Goal: Task Accomplishment & Management: Manage account settings

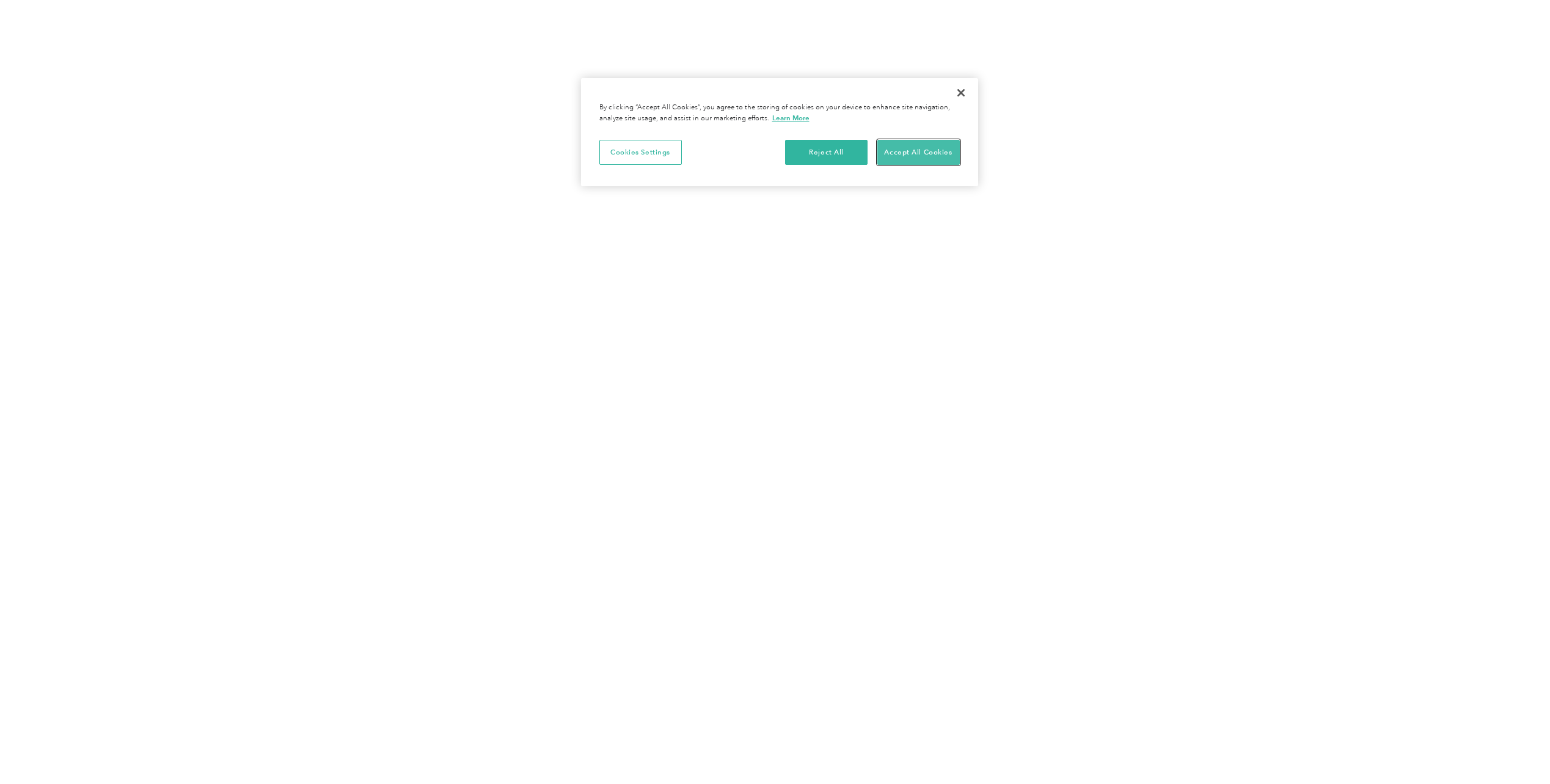
click at [896, 155] on button "Accept All Cookies" at bounding box center [918, 153] width 82 height 26
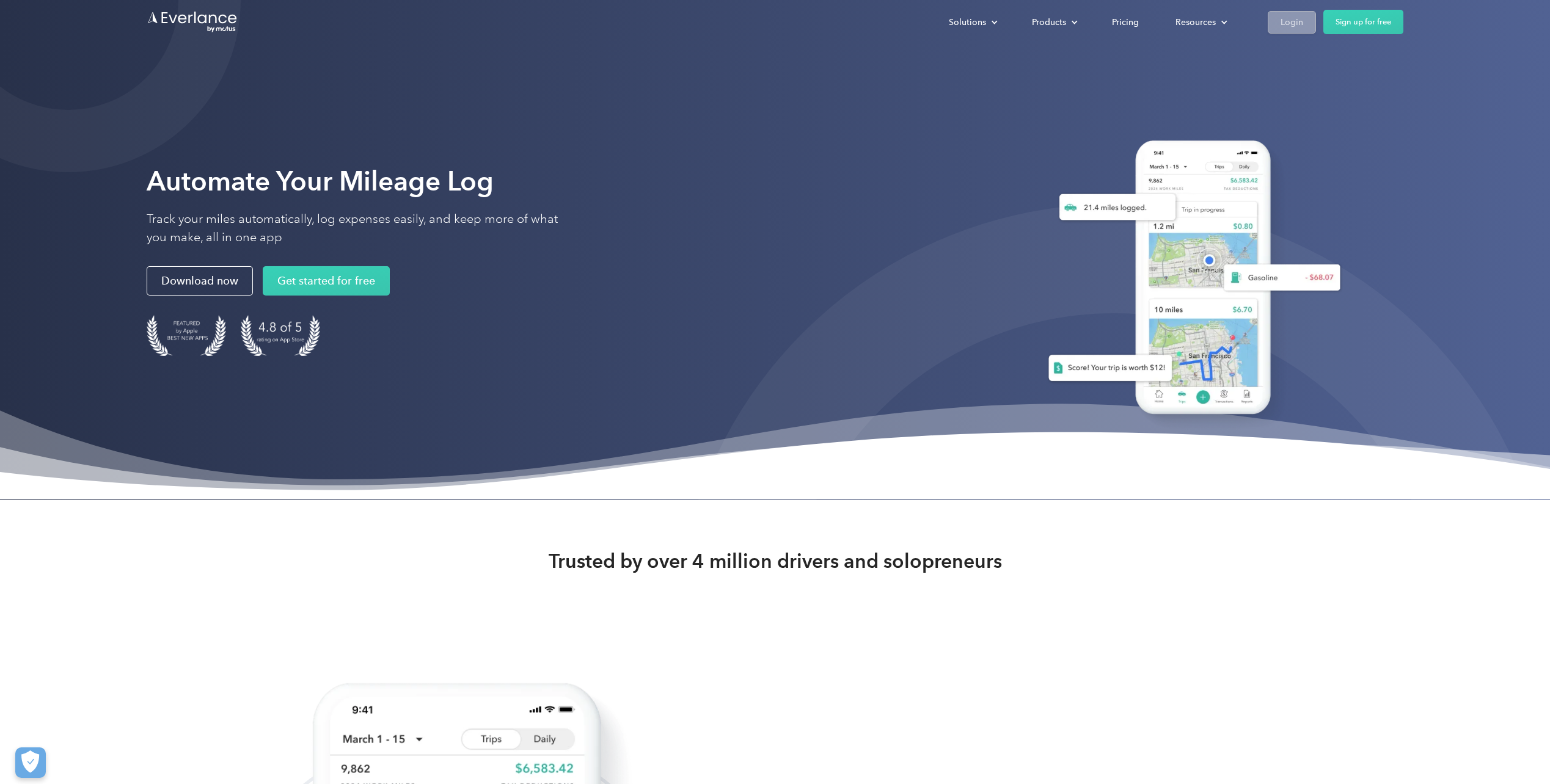
click at [1290, 27] on div "Login" at bounding box center [1292, 23] width 23 height 16
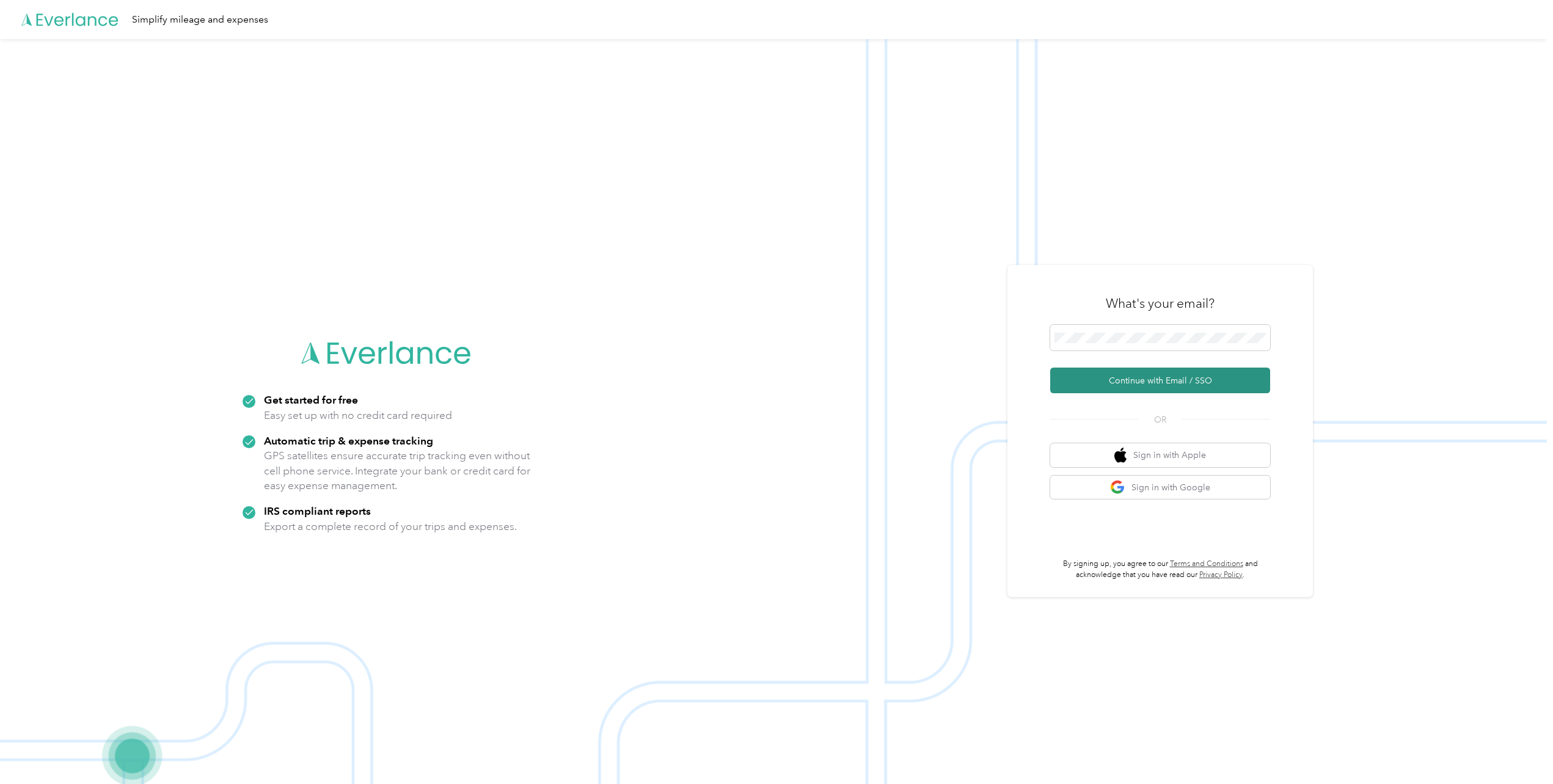
click at [1173, 378] on button "Continue with Email / SSO" at bounding box center [1160, 380] width 220 height 26
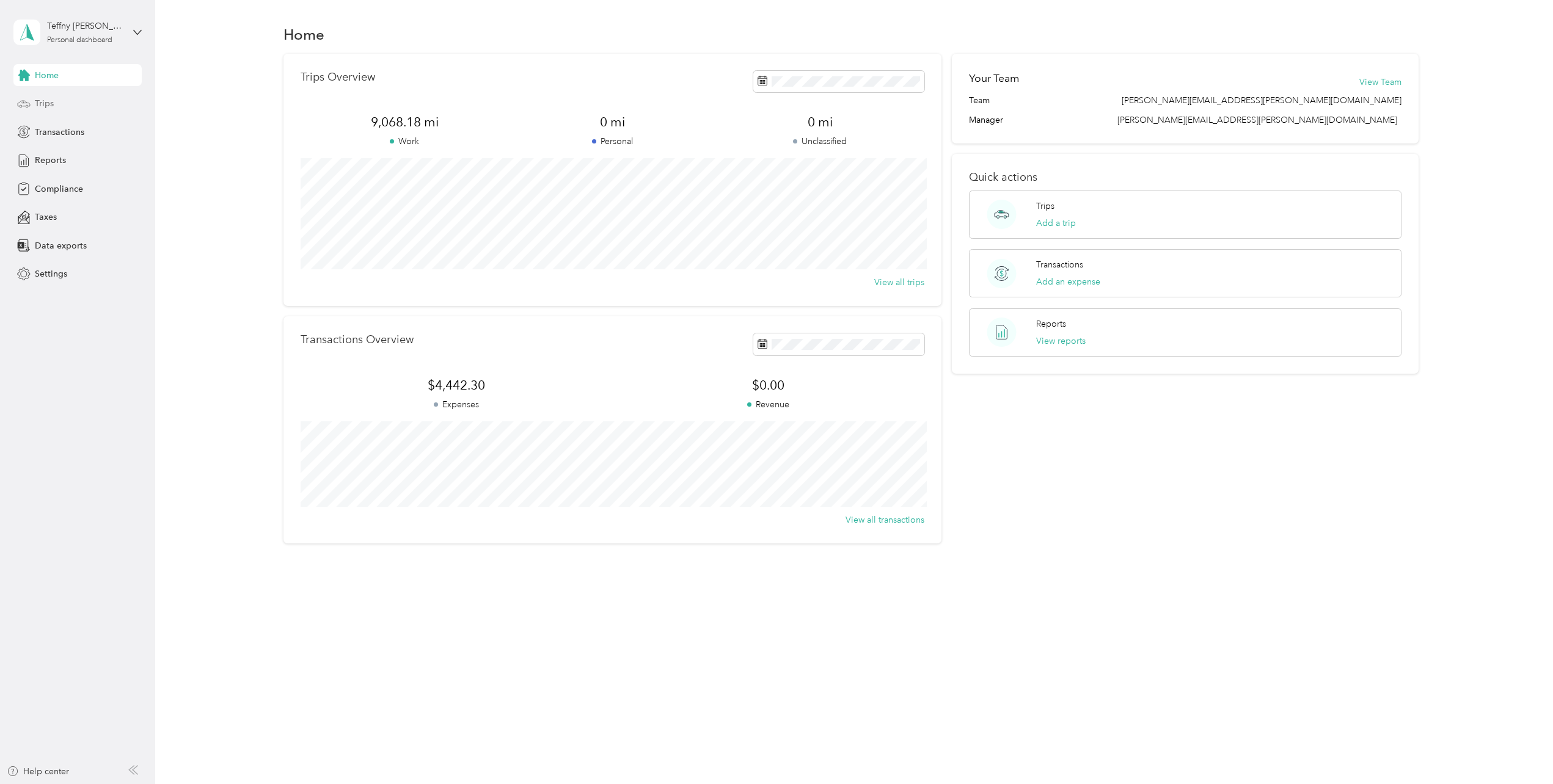
click at [40, 102] on span "Trips" at bounding box center [44, 103] width 19 height 13
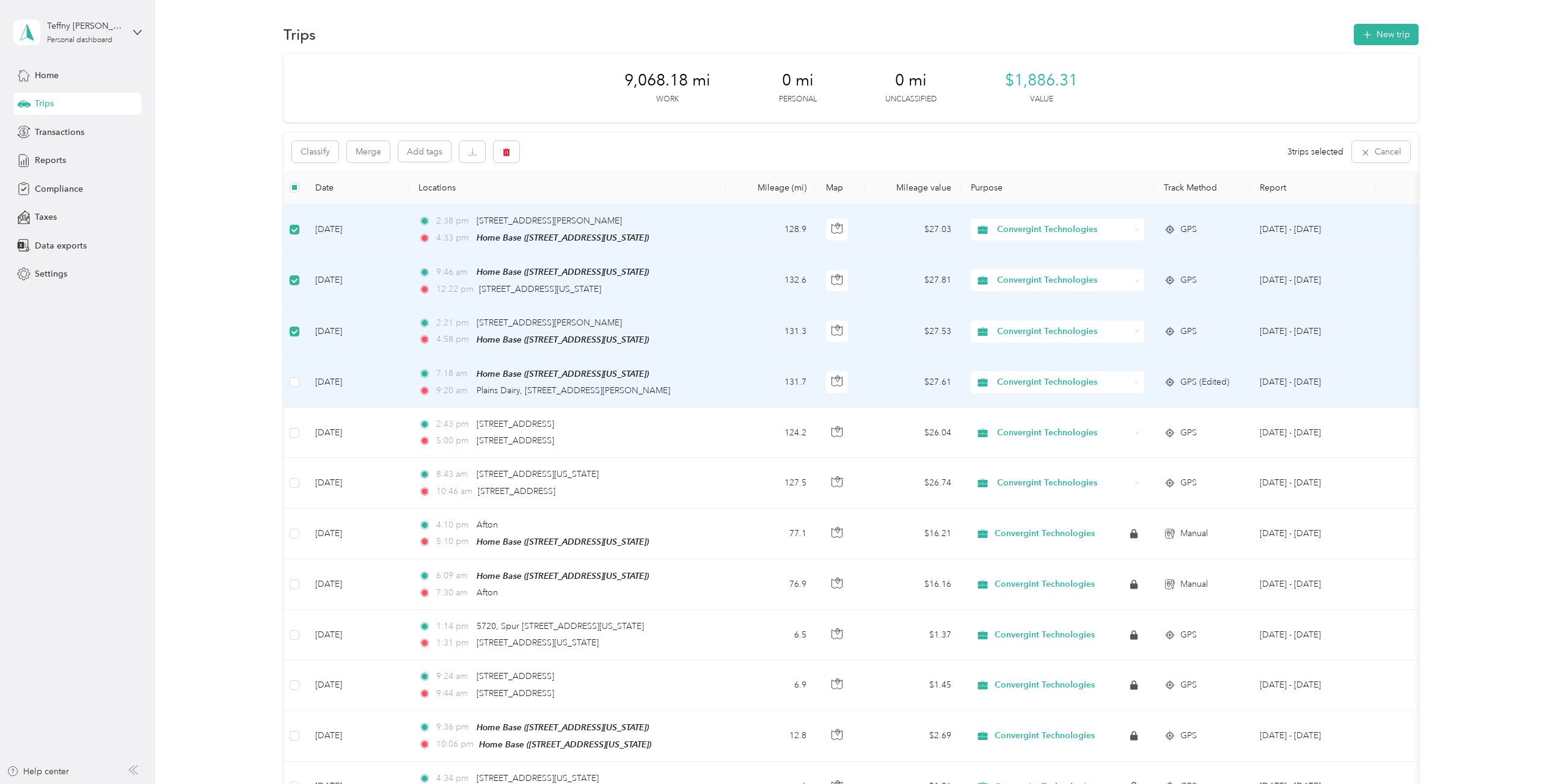
click at [300, 378] on td at bounding box center [294, 382] width 22 height 50
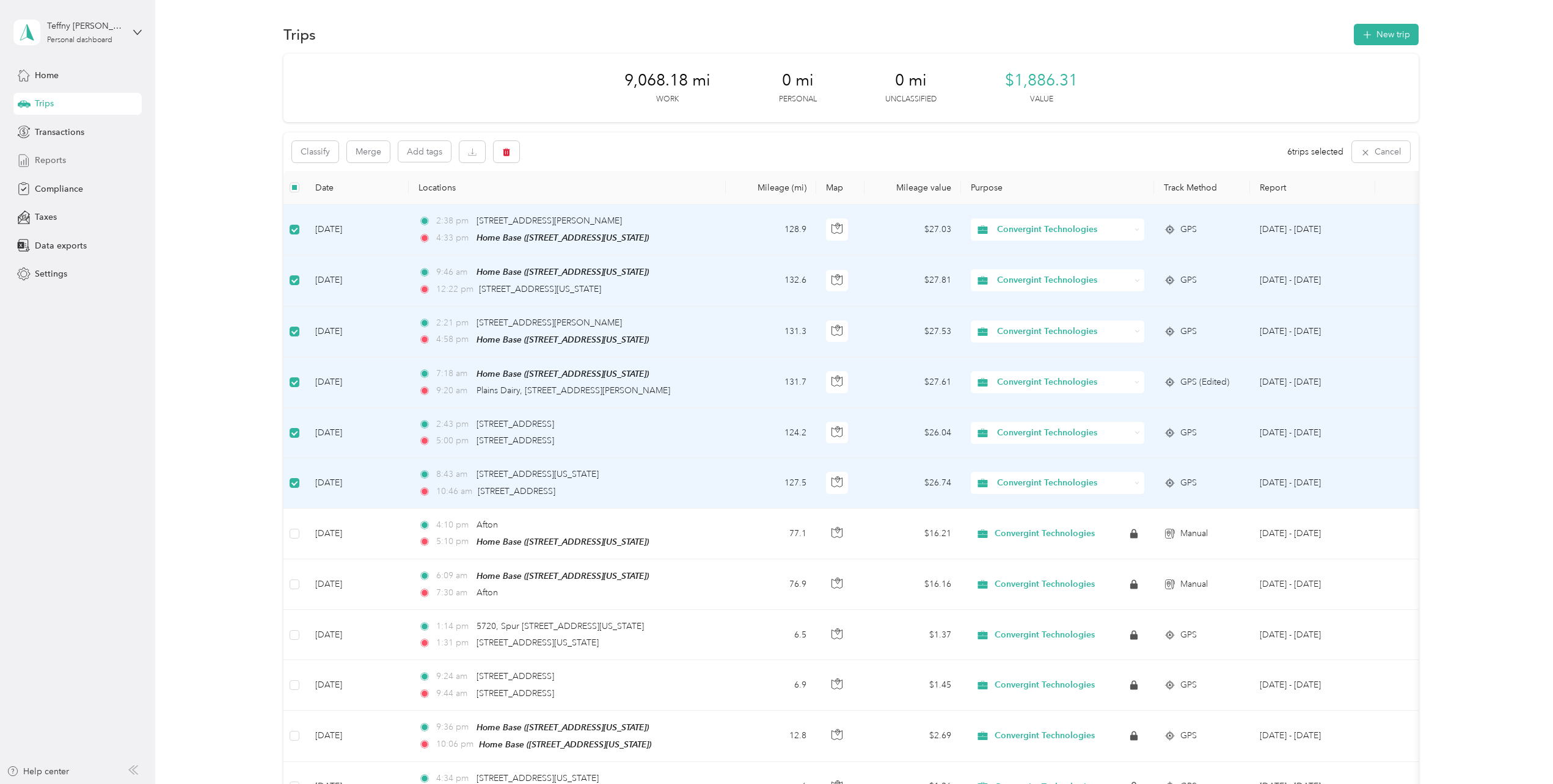
click at [44, 154] on span "Reports" at bounding box center [50, 160] width 31 height 13
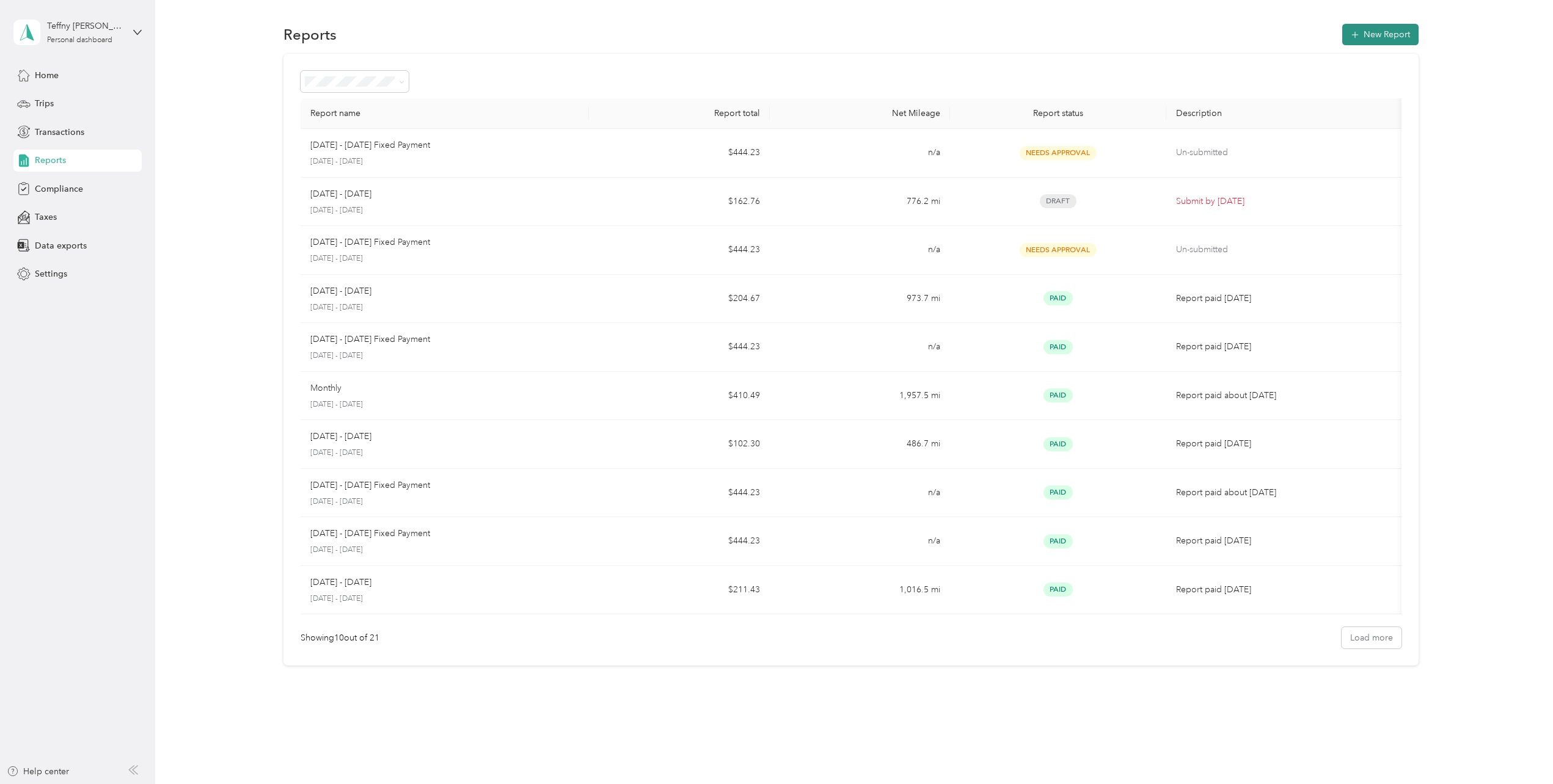
click at [1377, 34] on button "New Report" at bounding box center [1380, 34] width 76 height 21
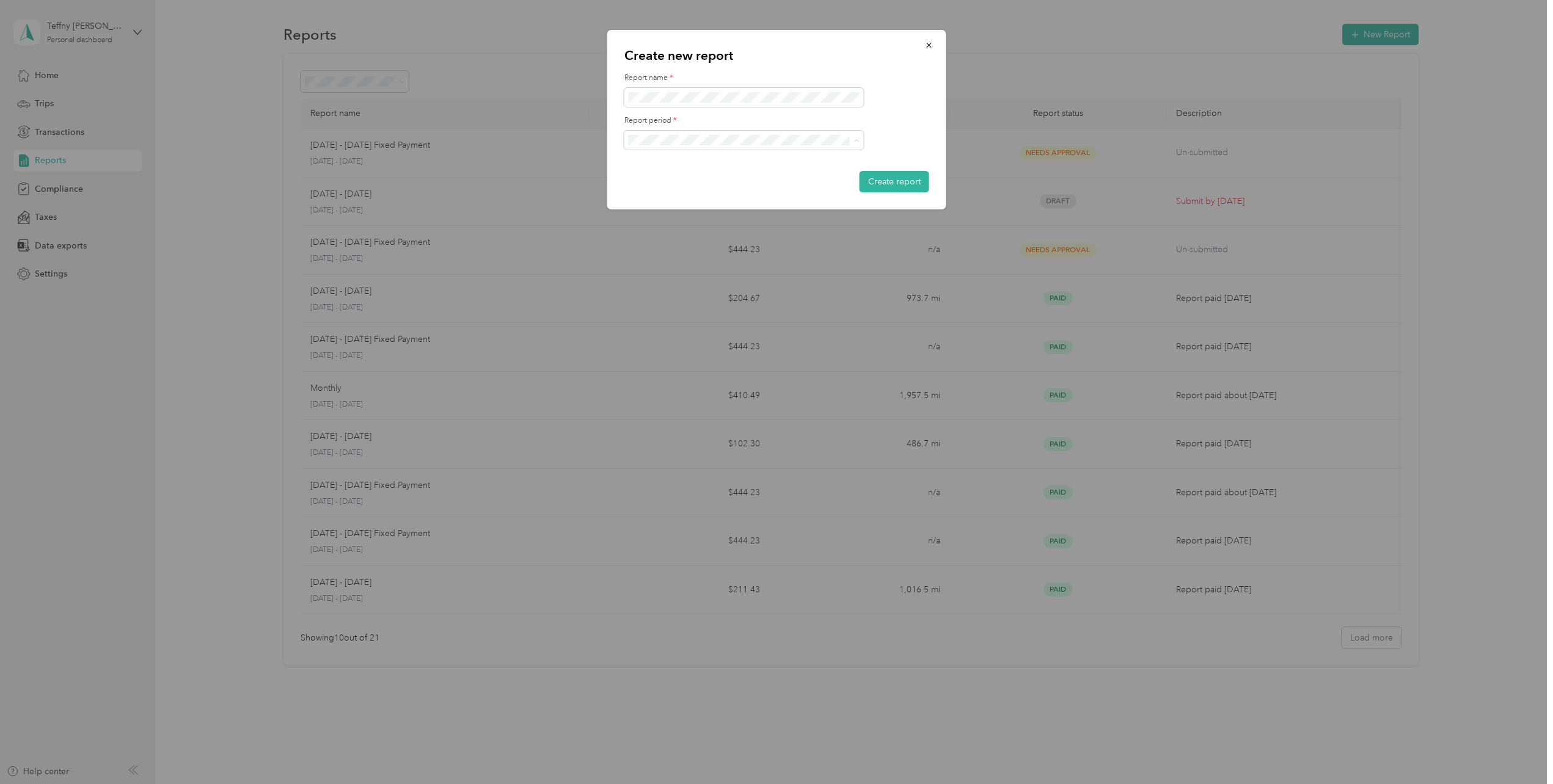
click at [729, 175] on li "Aug 1 - 31, 2025" at bounding box center [744, 182] width 239 height 21
click at [892, 178] on button "Create report" at bounding box center [894, 181] width 70 height 21
click at [877, 180] on button "Create report" at bounding box center [894, 181] width 70 height 21
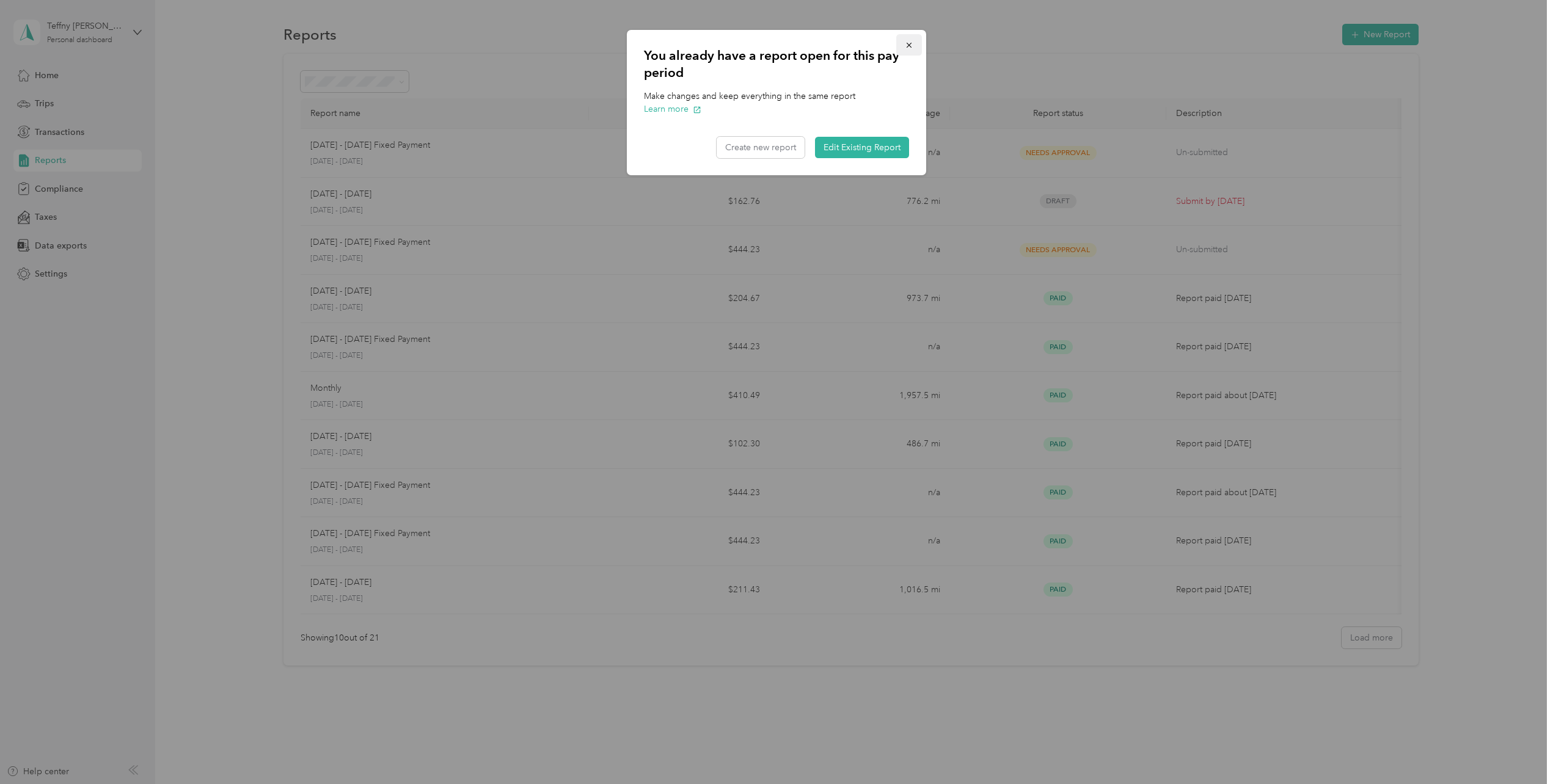
click at [910, 45] on icon "button" at bounding box center [909, 45] width 8 height 8
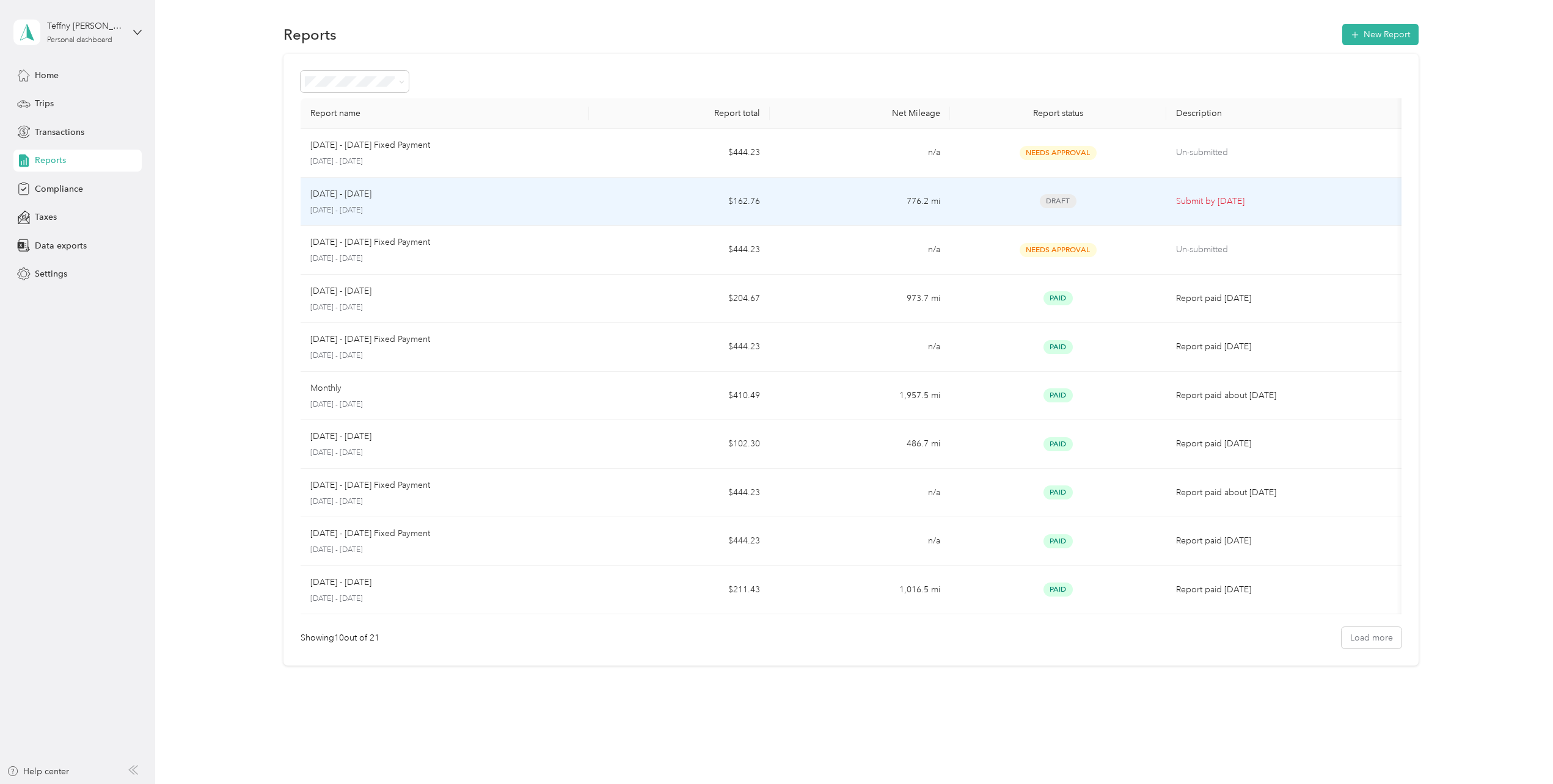
click at [365, 206] on p "August 1 - 31, 2025" at bounding box center [445, 210] width 269 height 11
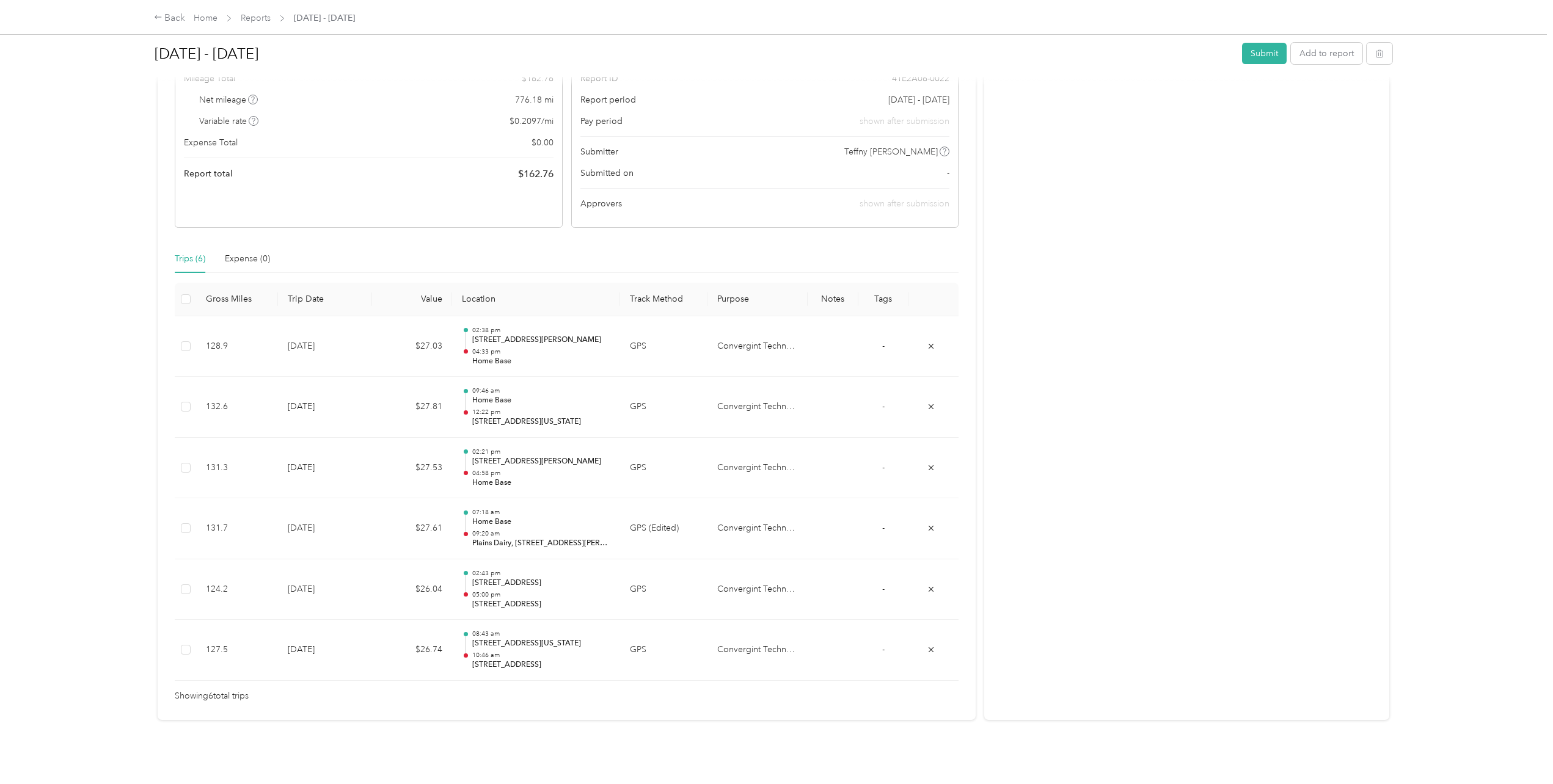
scroll to position [157, 0]
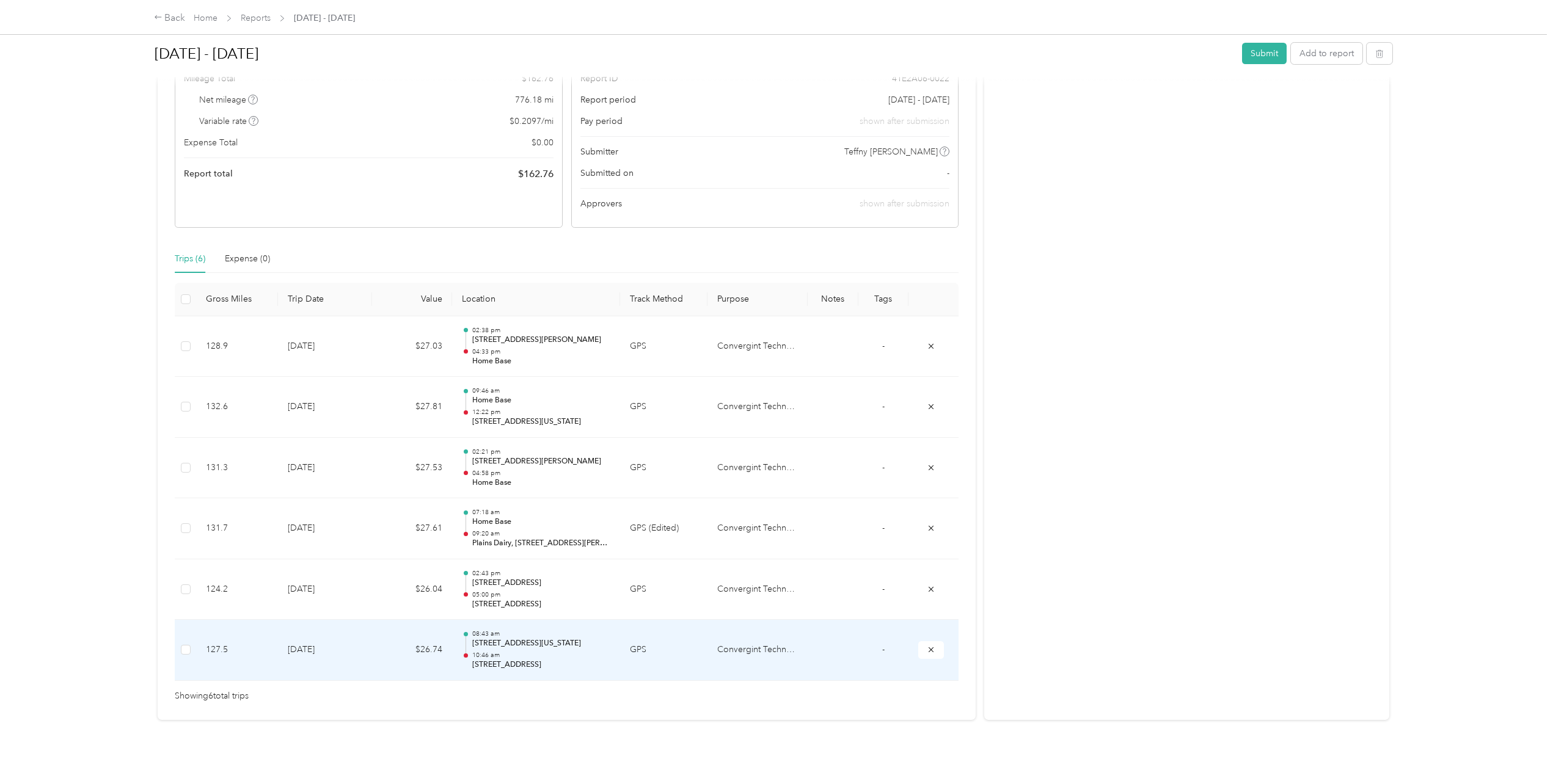
click at [437, 645] on td "$26.74" at bounding box center [412, 650] width 81 height 61
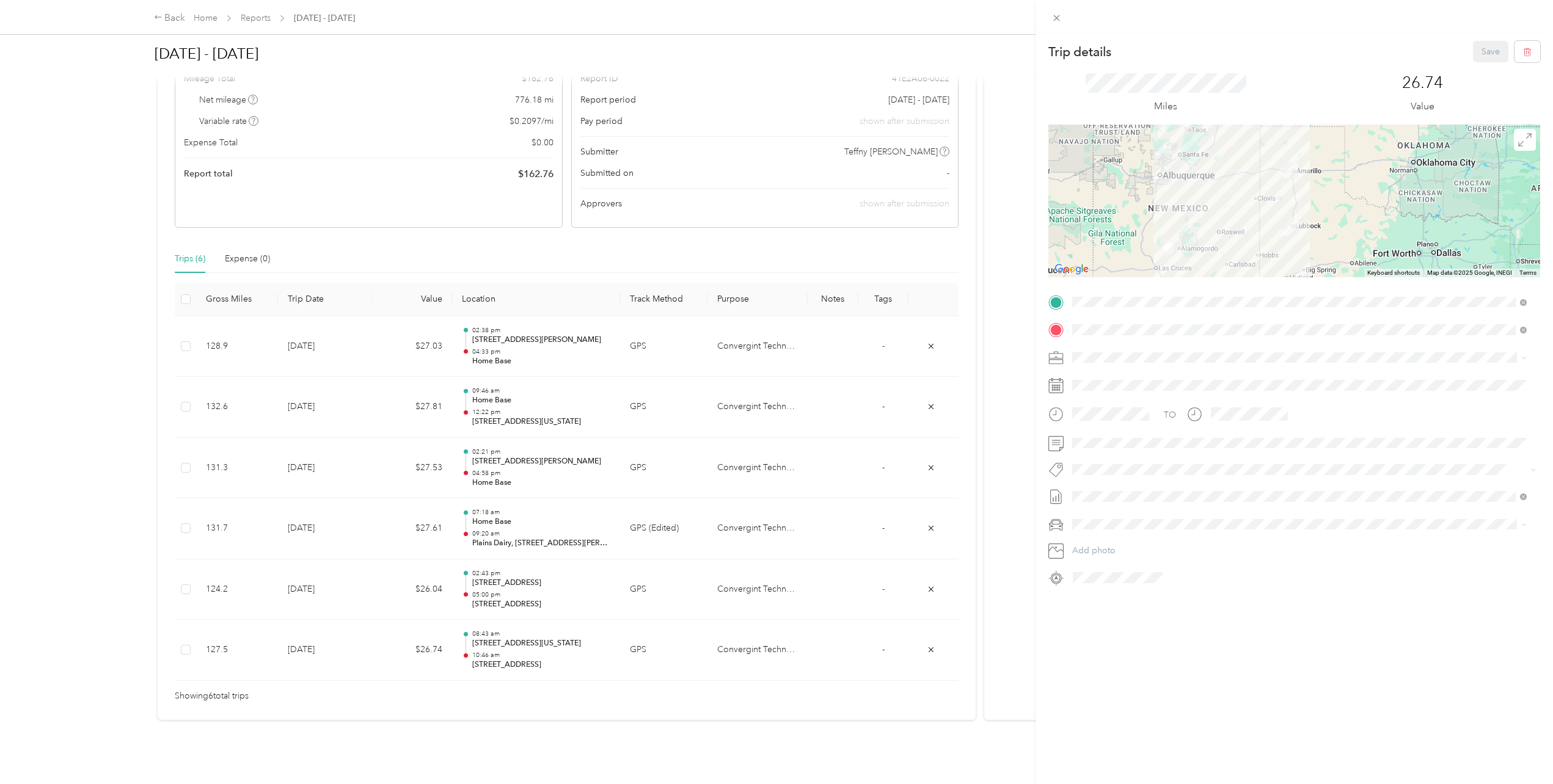
click at [96, 416] on div "Trip details Save This trip cannot be edited because it is either under review,…" at bounding box center [776, 392] width 1553 height 784
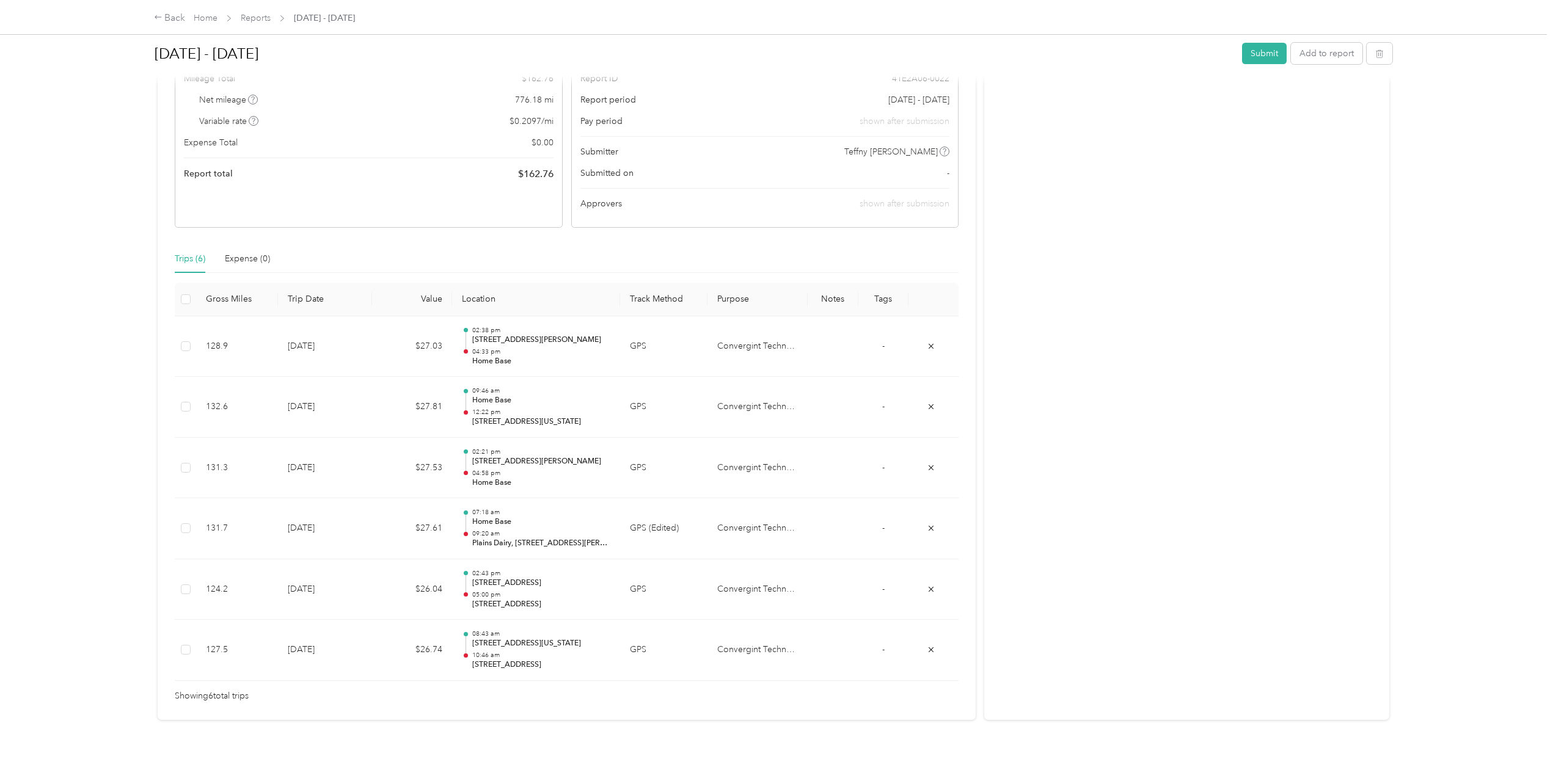
scroll to position [0, 0]
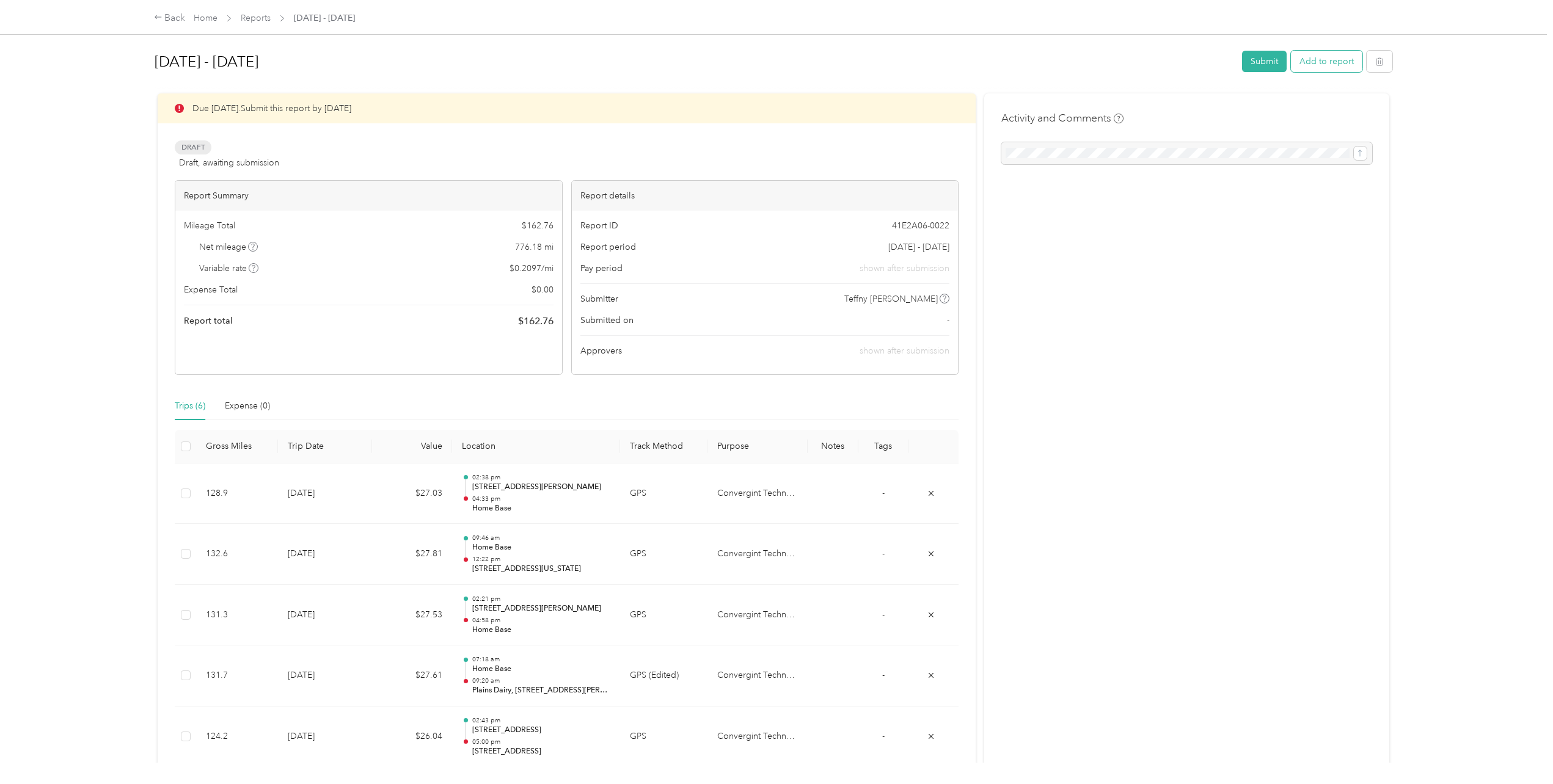
click at [1321, 61] on button "Add to report" at bounding box center [1327, 61] width 71 height 21
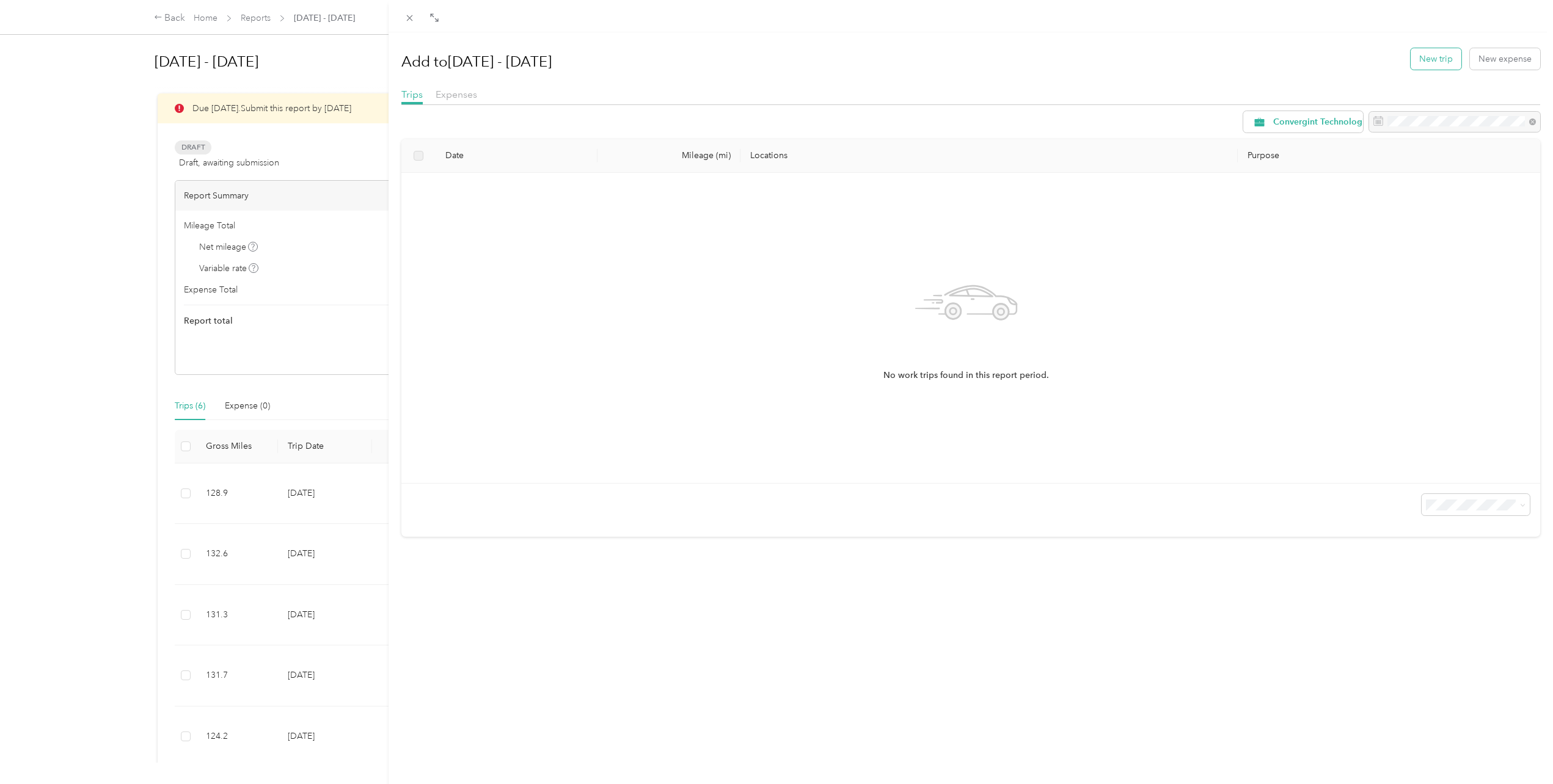
click at [1422, 60] on button "New trip" at bounding box center [1436, 59] width 50 height 21
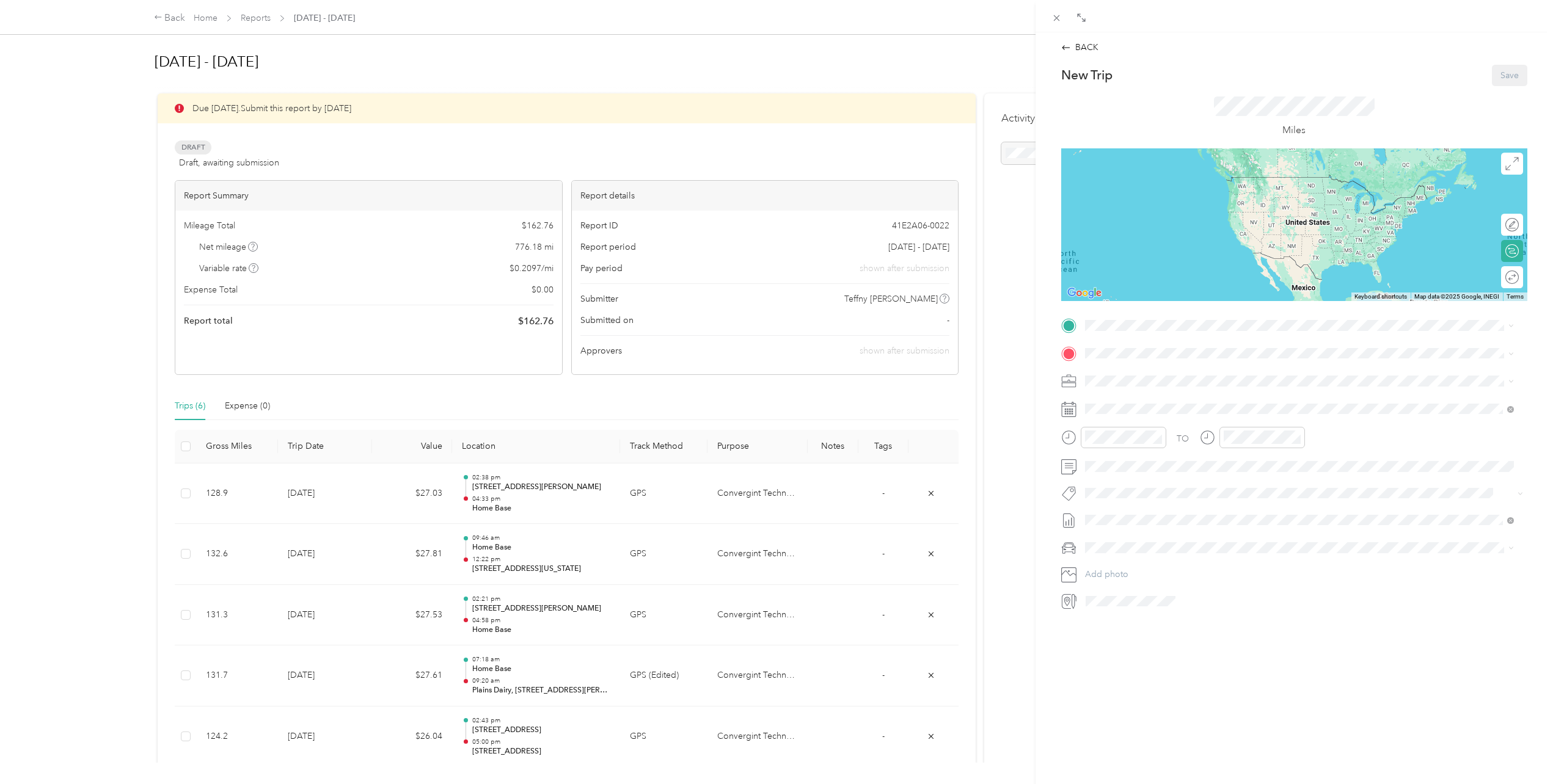
click at [1068, 409] on icon at bounding box center [1069, 409] width 16 height 16
click at [1140, 542] on div "5" at bounding box center [1141, 539] width 16 height 16
click at [1004, 615] on div "BACK New Trip Save This trip cannot be edited because it is either under review…" at bounding box center [776, 392] width 1553 height 784
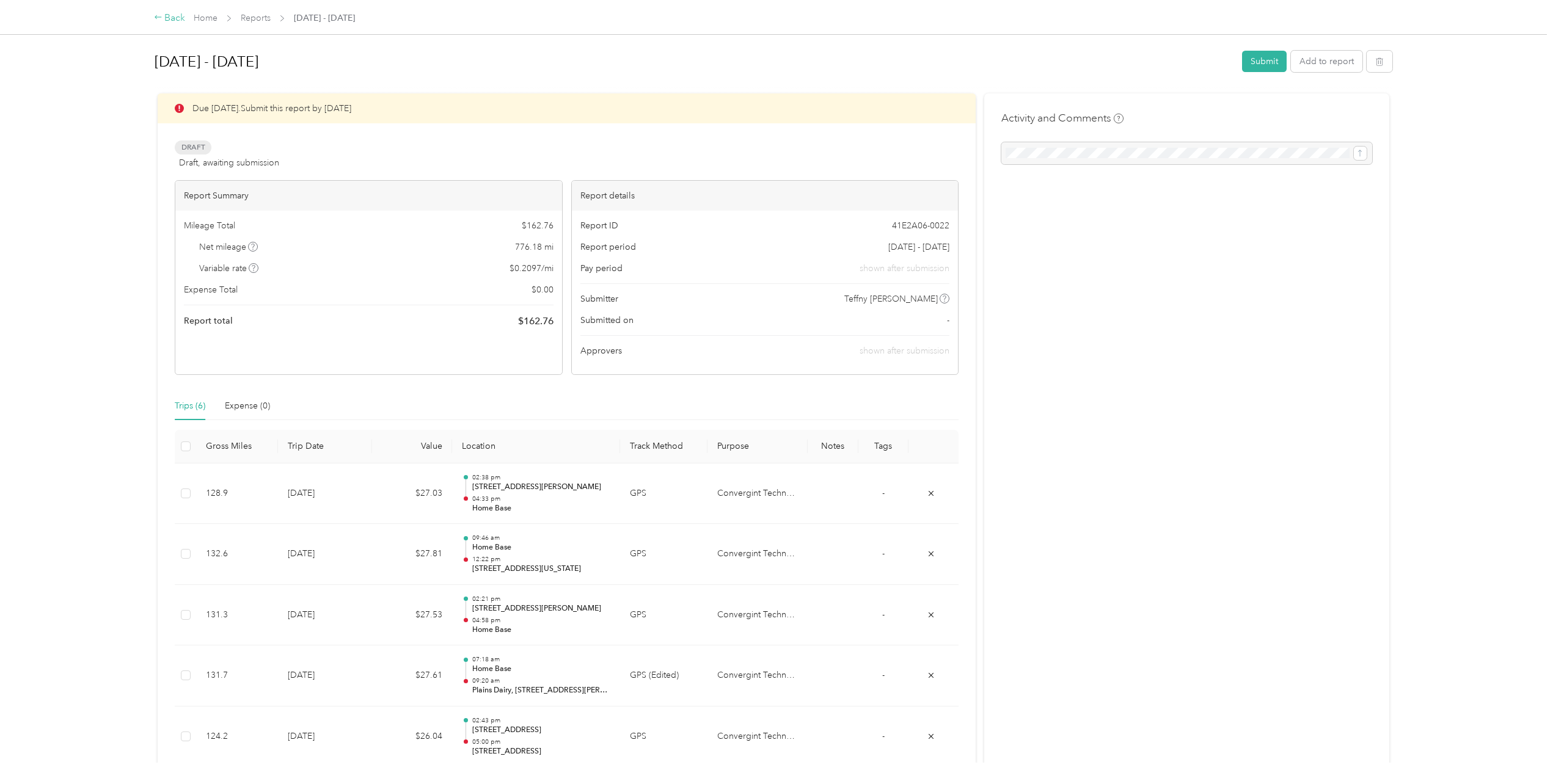
click at [175, 17] on div "Back" at bounding box center [170, 18] width 32 height 15
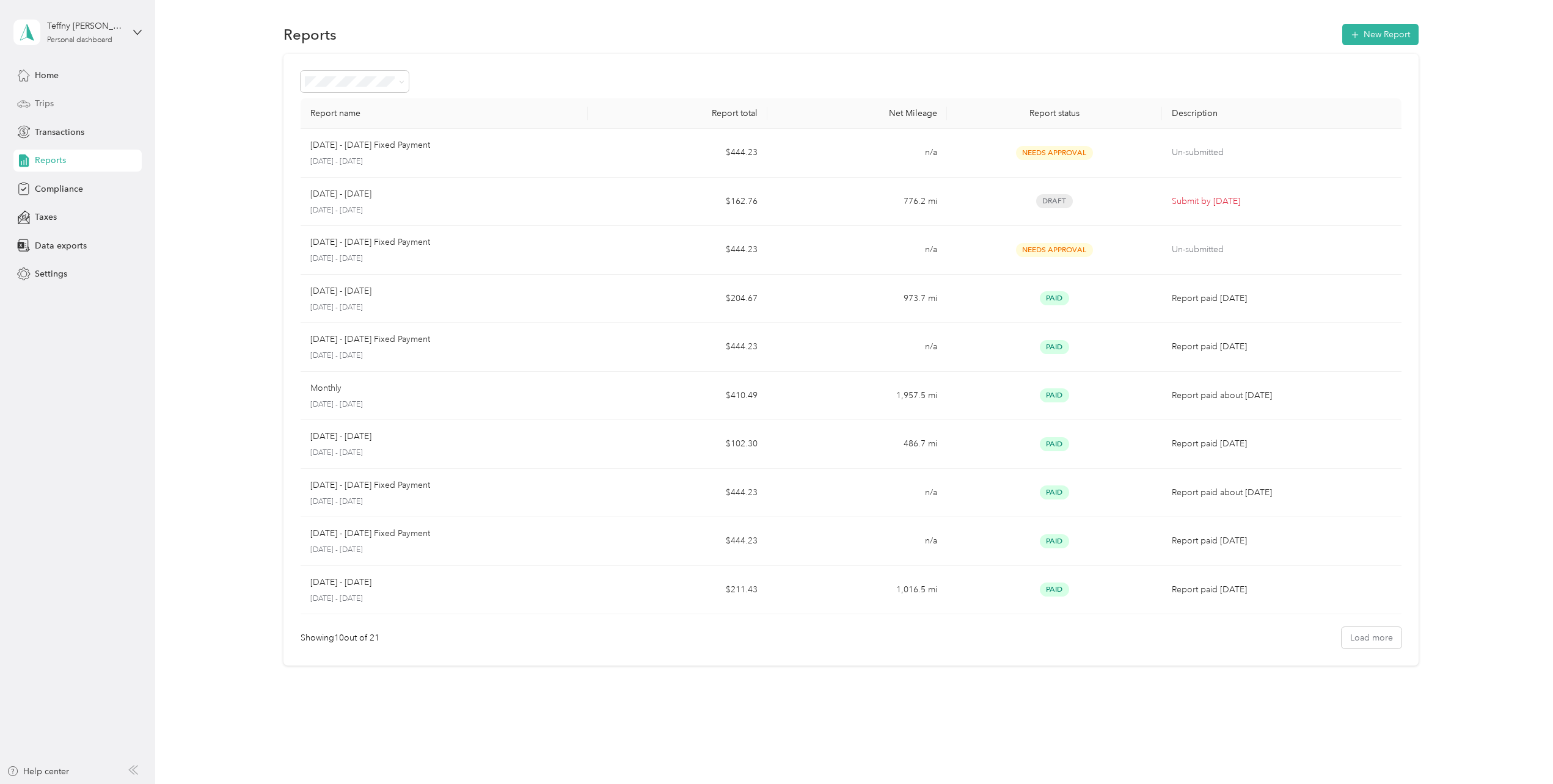
click at [51, 100] on span "Trips" at bounding box center [44, 103] width 19 height 13
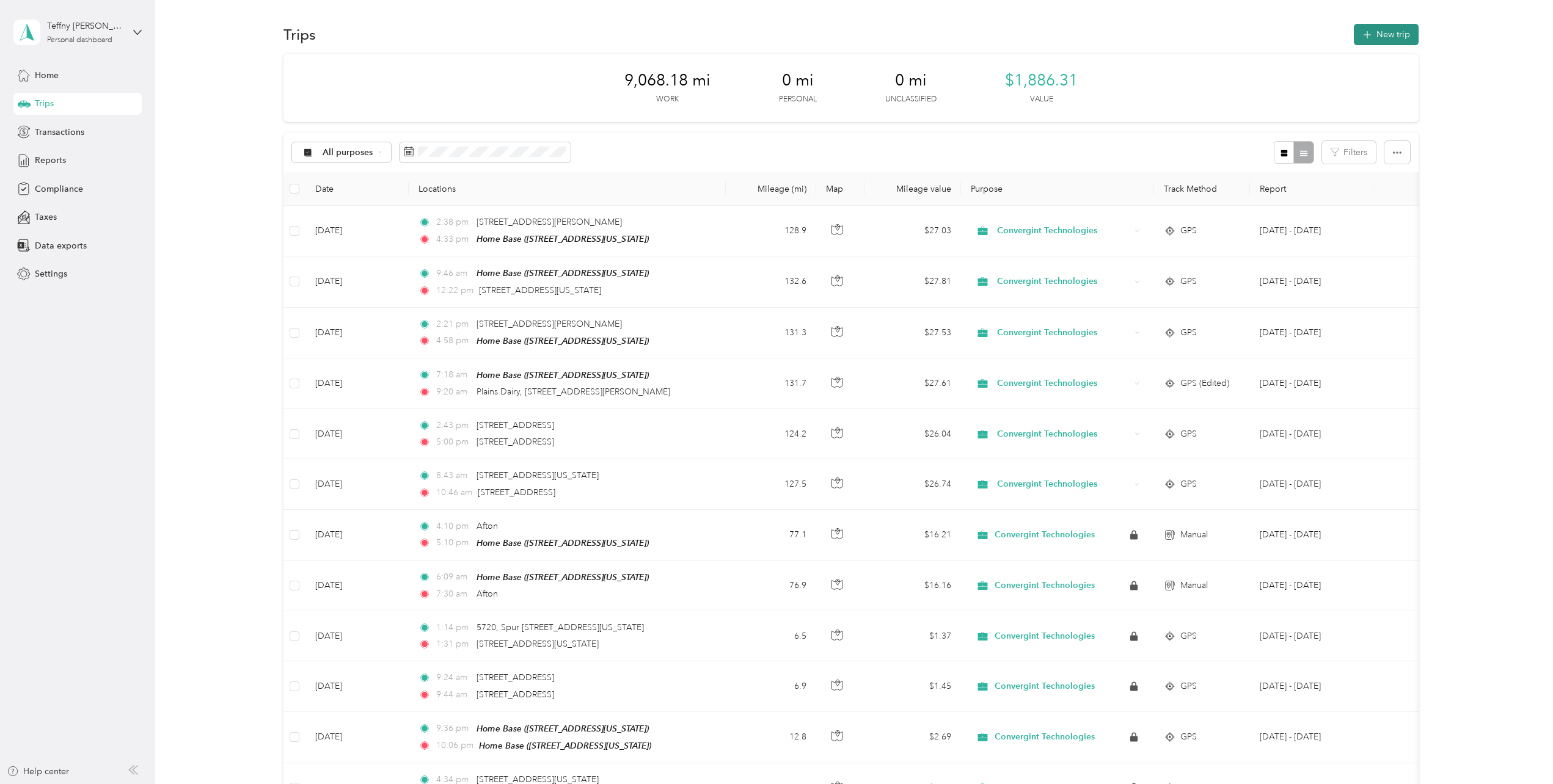
click at [1392, 32] on button "New trip" at bounding box center [1386, 34] width 65 height 21
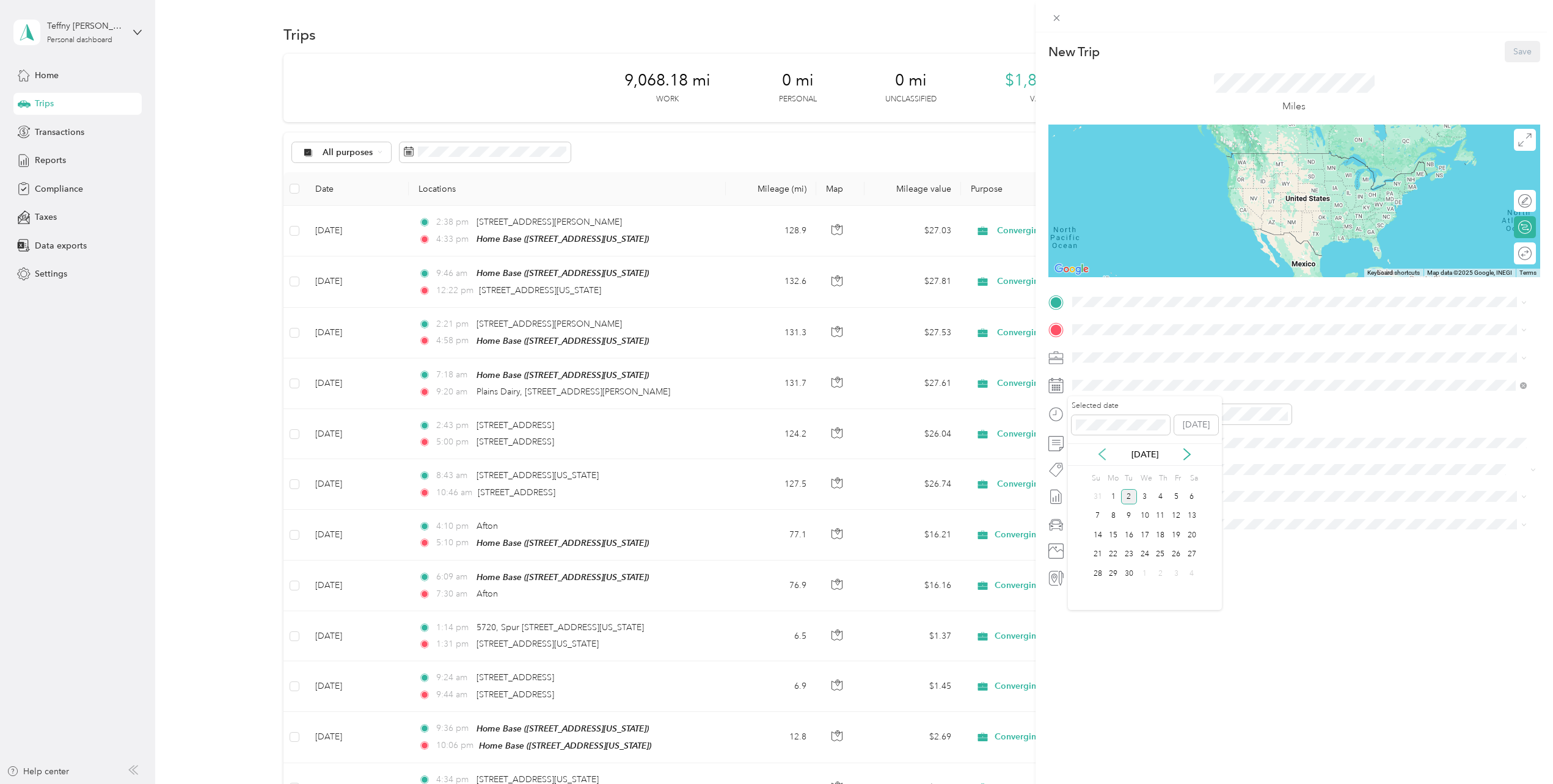
click at [1100, 456] on icon at bounding box center [1102, 454] width 12 height 12
click at [1135, 518] on div "5" at bounding box center [1129, 517] width 16 height 16
click at [1151, 442] on div "AM" at bounding box center [1154, 441] width 29 height 17
click at [1084, 543] on div "10" at bounding box center [1085, 543] width 29 height 17
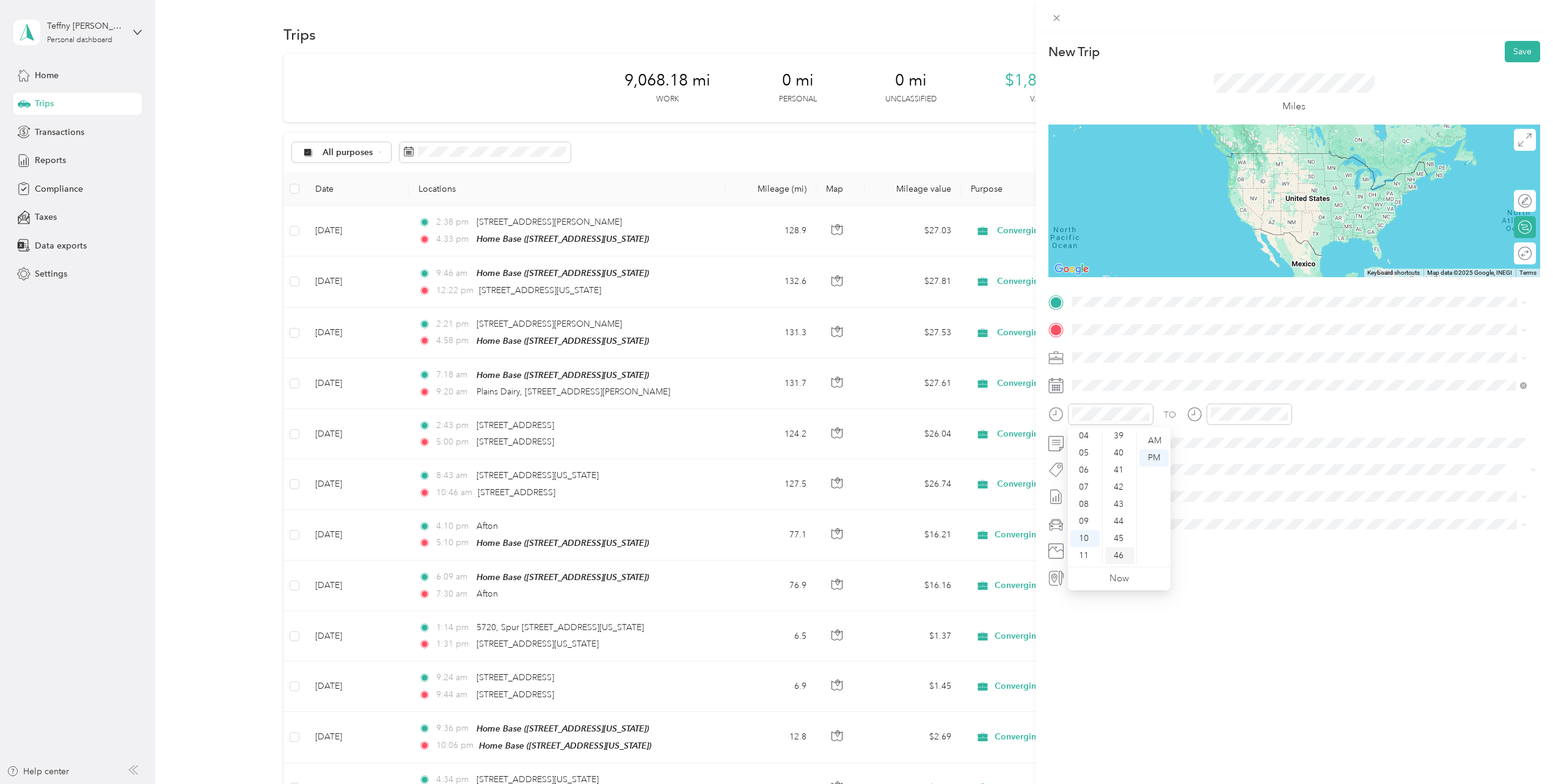
scroll to position [733, 0]
click at [1121, 511] on div "47" at bounding box center [1119, 512] width 29 height 17
click at [1286, 415] on icon "close-circle" at bounding box center [1283, 414] width 8 height 8
click at [1224, 556] on div "11" at bounding box center [1223, 561] width 29 height 17
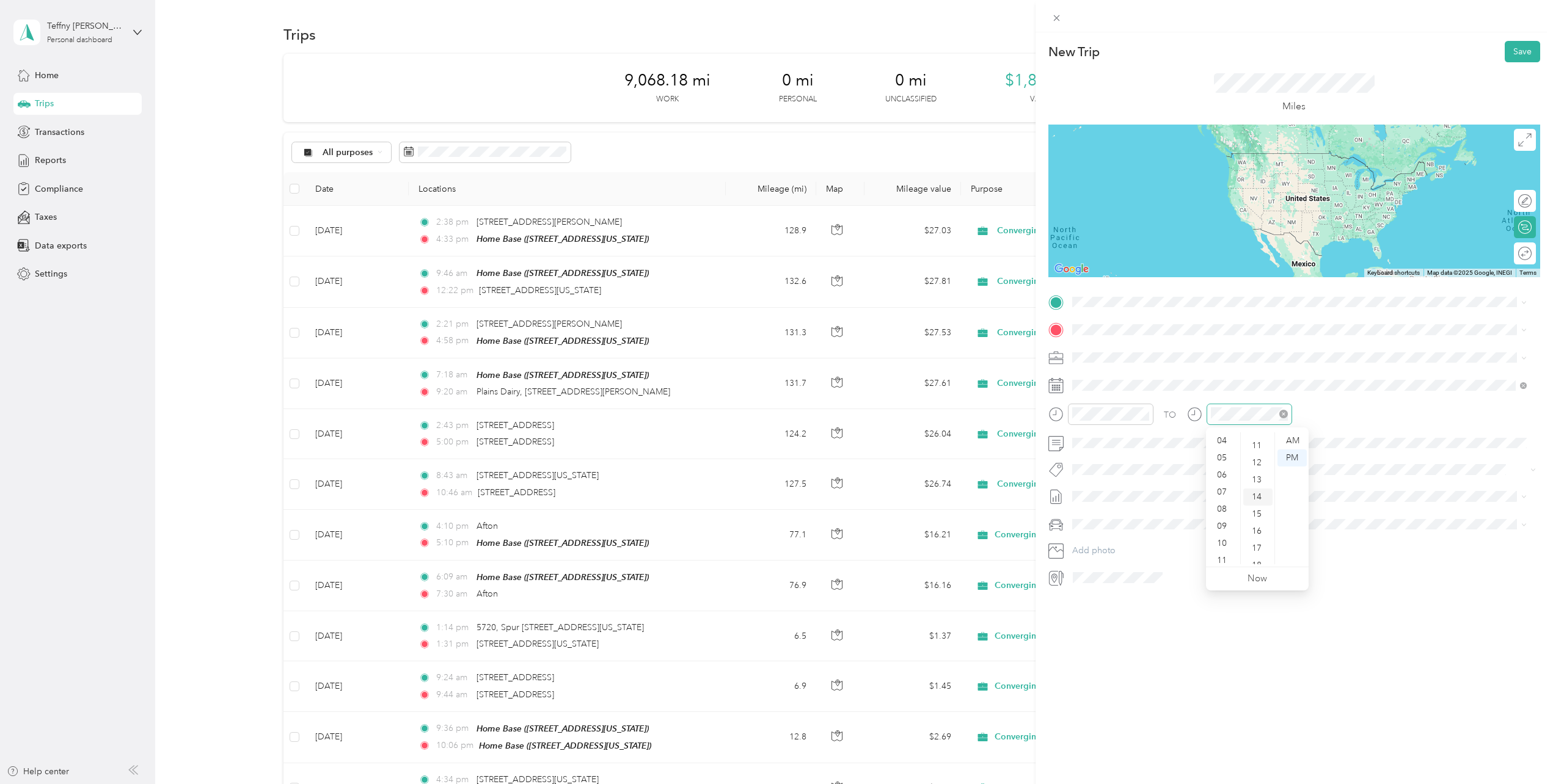
scroll to position [0, 0]
click at [1296, 441] on div "AM" at bounding box center [1292, 441] width 29 height 17
click at [1255, 490] on div "03" at bounding box center [1257, 492] width 29 height 17
click at [1221, 554] on div "11" at bounding box center [1223, 561] width 29 height 17
click at [1288, 442] on div "AM" at bounding box center [1292, 441] width 29 height 17
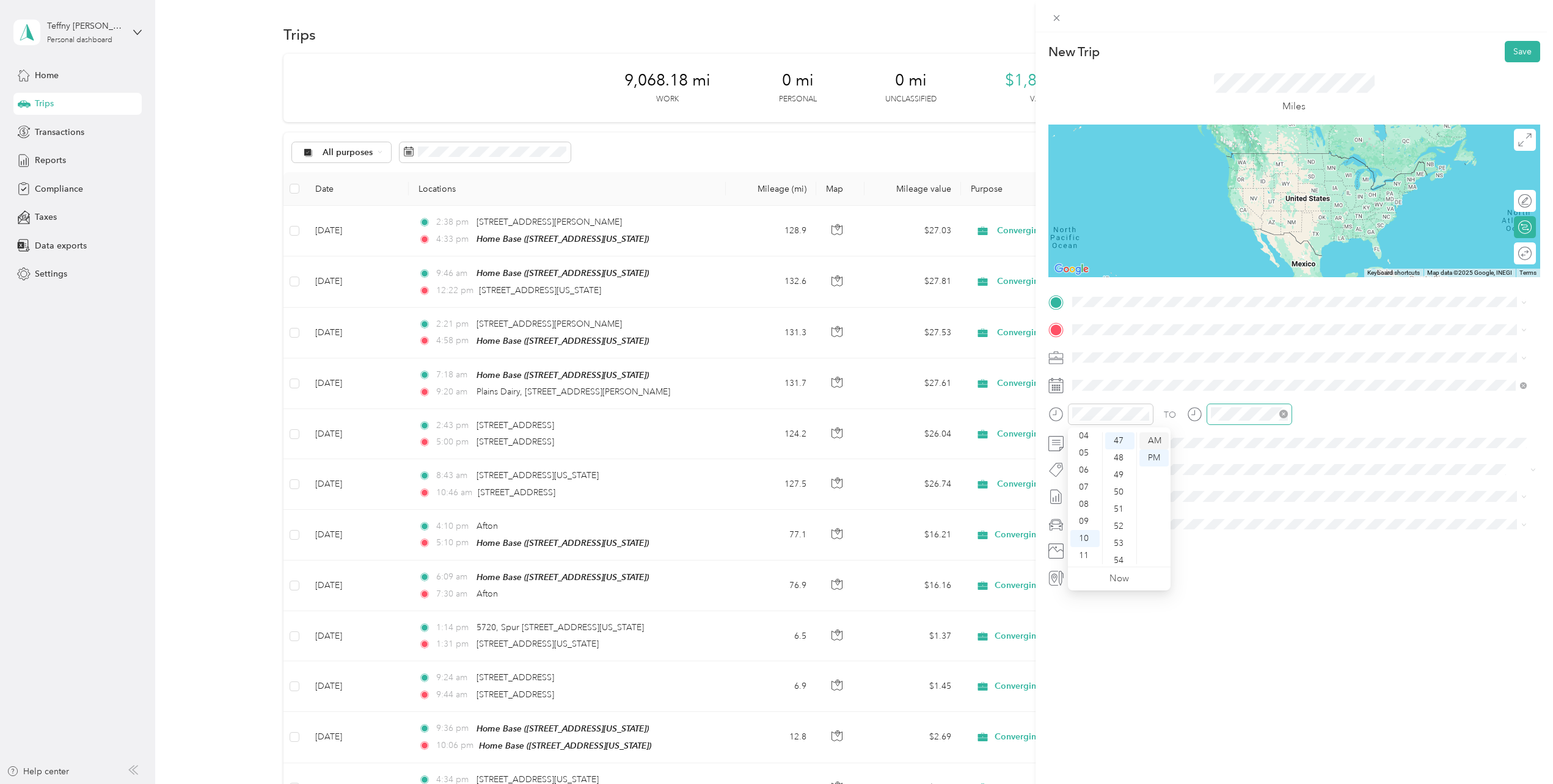
click at [1158, 437] on div "AM" at bounding box center [1154, 441] width 29 height 17
click at [1223, 556] on div "11" at bounding box center [1223, 561] width 29 height 17
click at [1292, 441] on div "AM" at bounding box center [1292, 441] width 29 height 17
click at [1284, 412] on icon "close-circle" at bounding box center [1283, 414] width 8 height 8
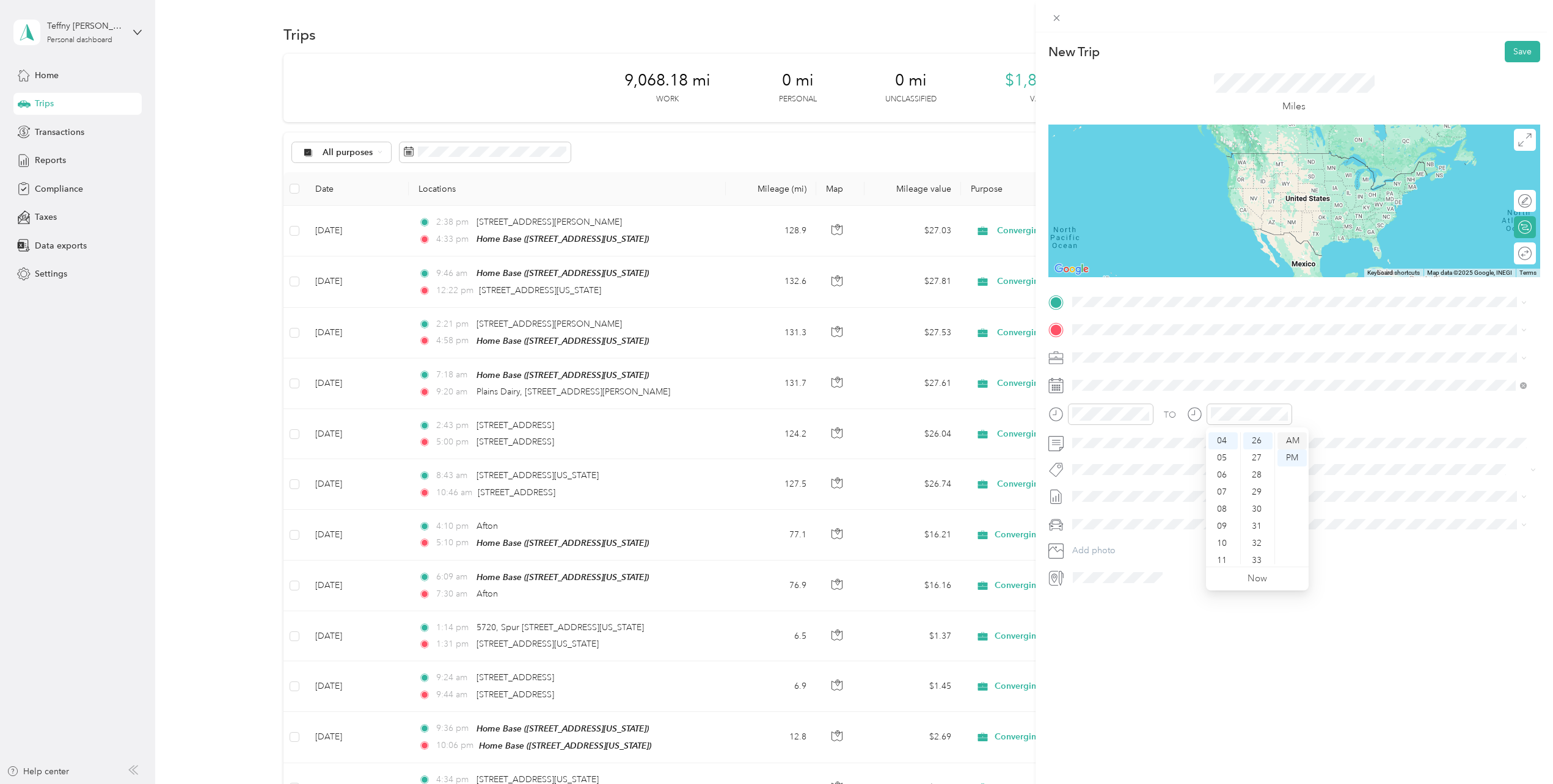
drag, startPoint x: 1300, startPoint y: 443, endPoint x: 1295, endPoint y: 447, distance: 6.4
click at [1299, 443] on div "AM" at bounding box center [1292, 441] width 29 height 17
click at [1220, 557] on div "11" at bounding box center [1223, 561] width 29 height 17
click at [1255, 446] on div "03" at bounding box center [1257, 445] width 29 height 17
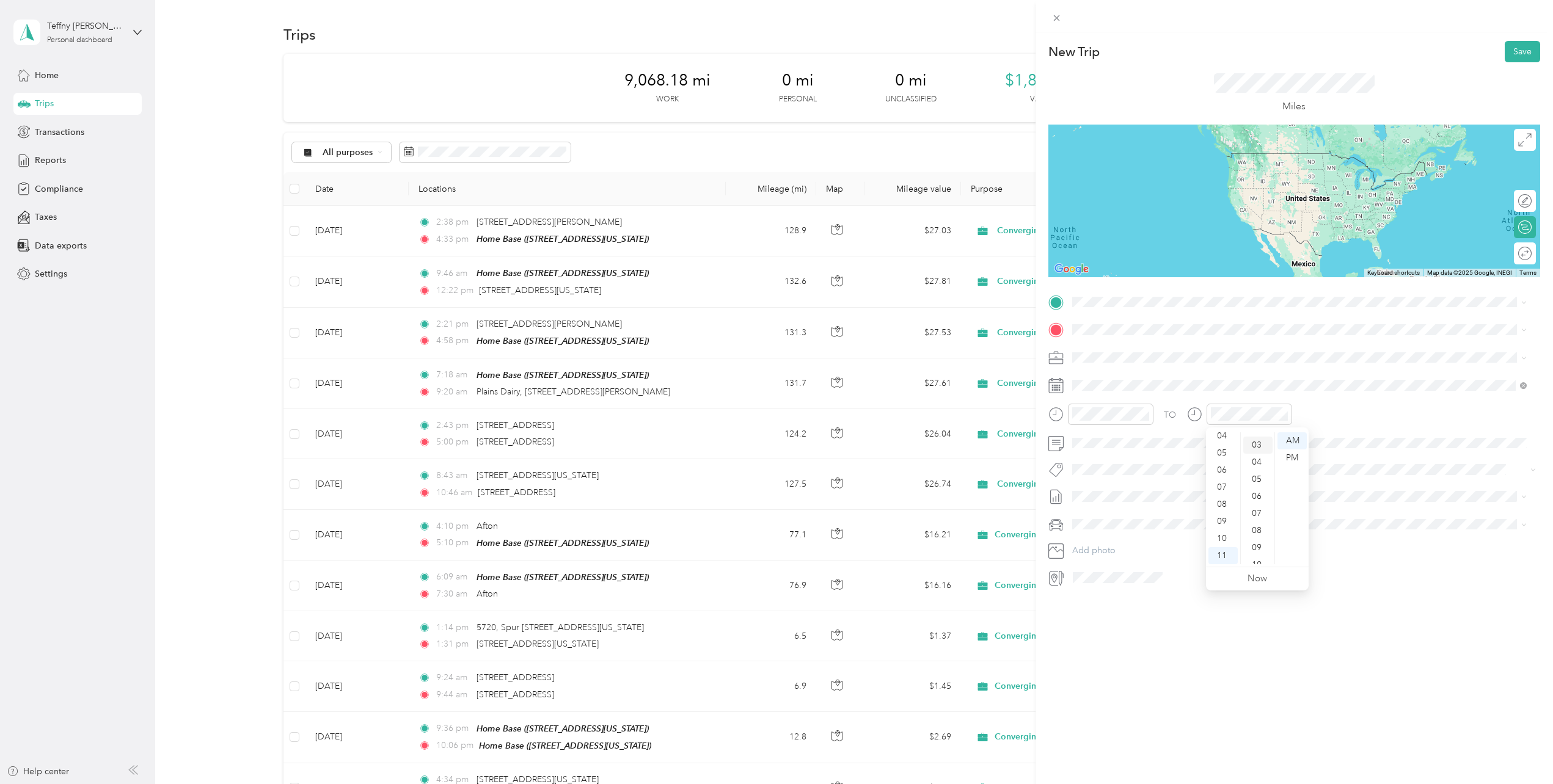
scroll to position [51, 0]
click at [1101, 530] on li "Aug 1 - 31, 2025 Draft" at bounding box center [1299, 537] width 463 height 19
click at [1105, 547] on div "Nissan Murano" at bounding box center [1299, 546] width 446 height 13
click at [1140, 344] on span "3803 Kingston Road Amarillo, Texas 79109, United States" at bounding box center [1156, 346] width 122 height 11
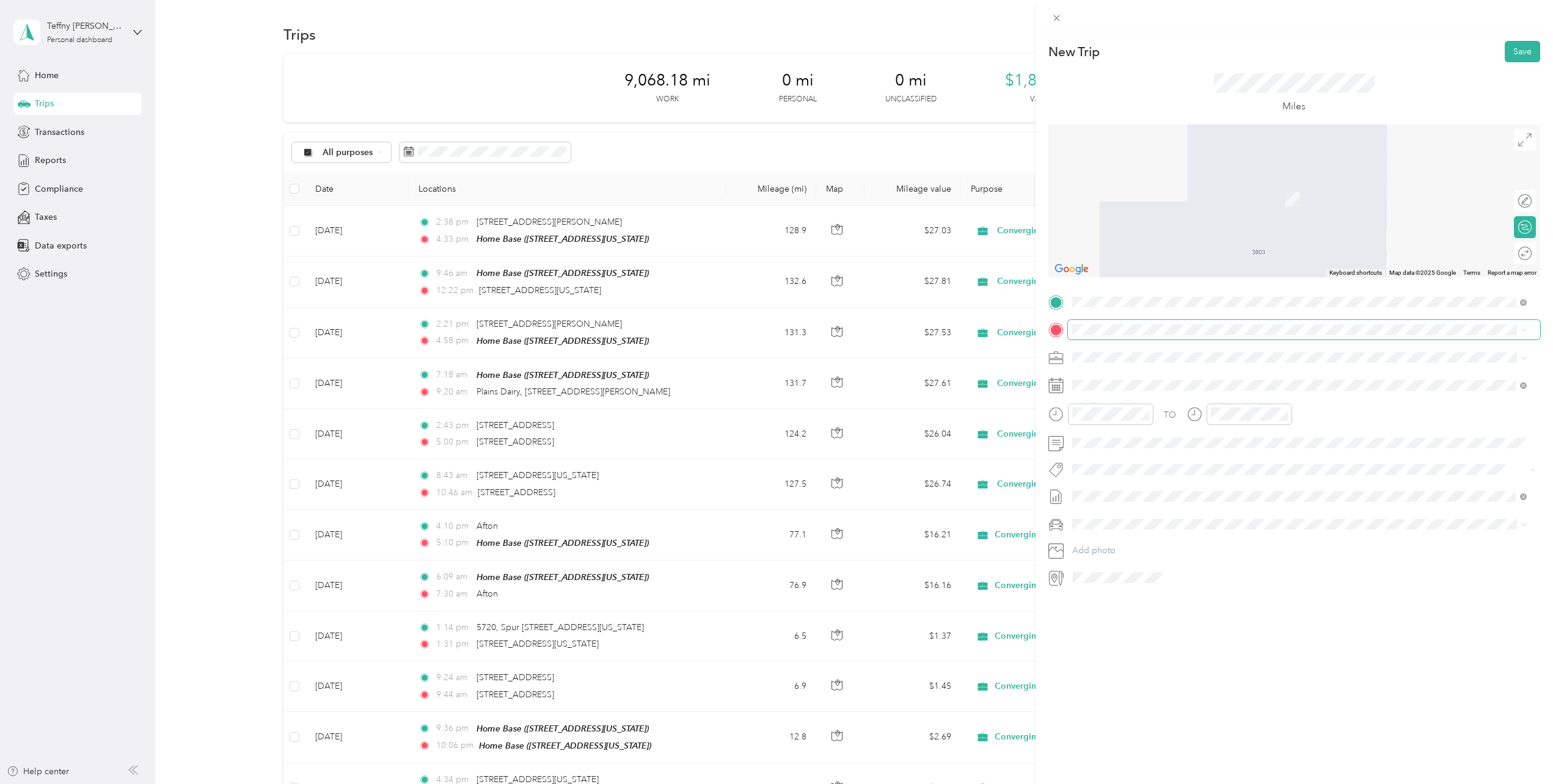
click at [1126, 335] on span at bounding box center [1304, 330] width 472 height 19
click at [1125, 375] on span "720 South Tyler Street Amarillo, Texas 79101, United States" at bounding box center [1156, 373] width 122 height 11
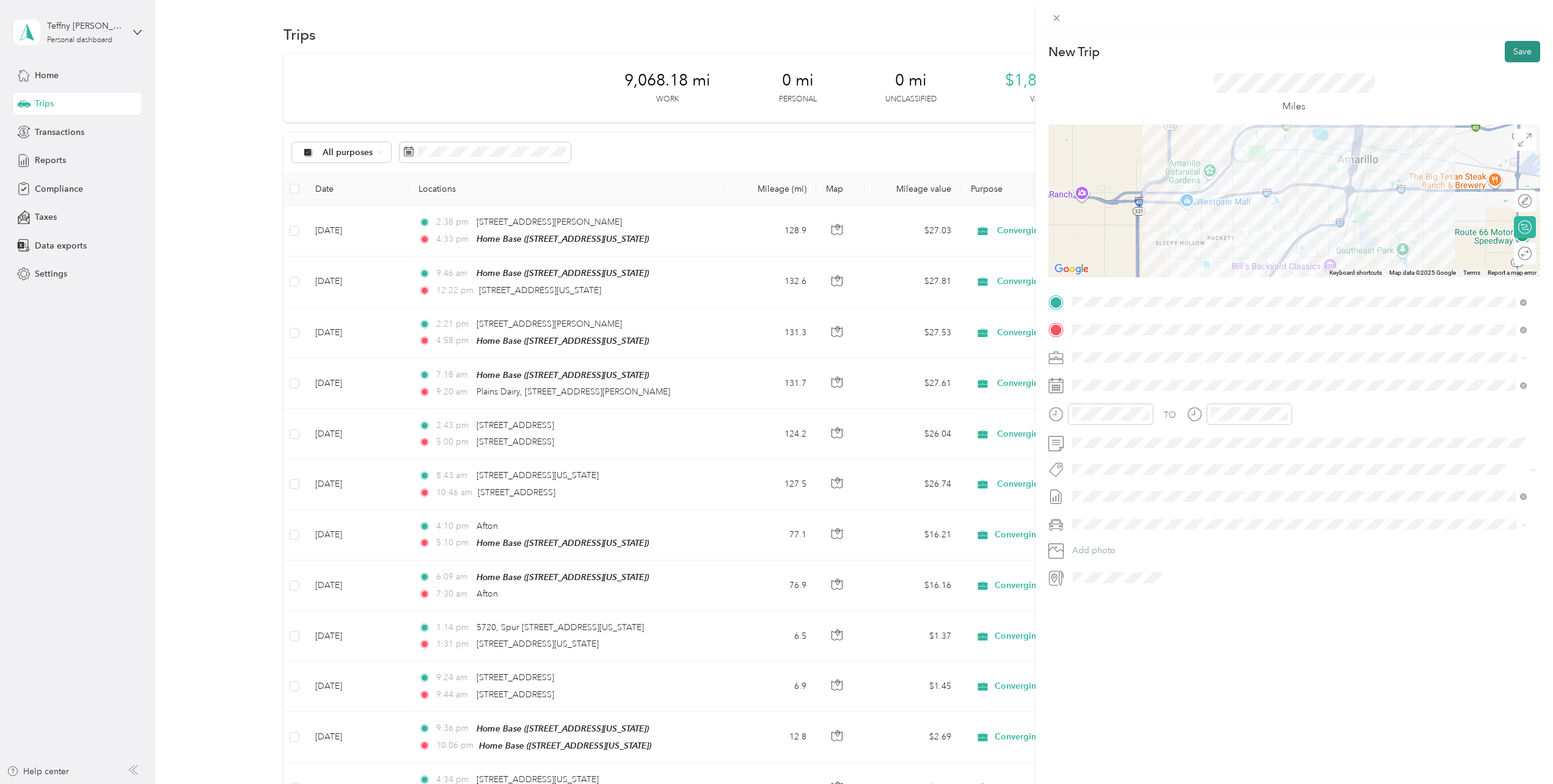
click at [1509, 49] on button "Save" at bounding box center [1523, 51] width 36 height 21
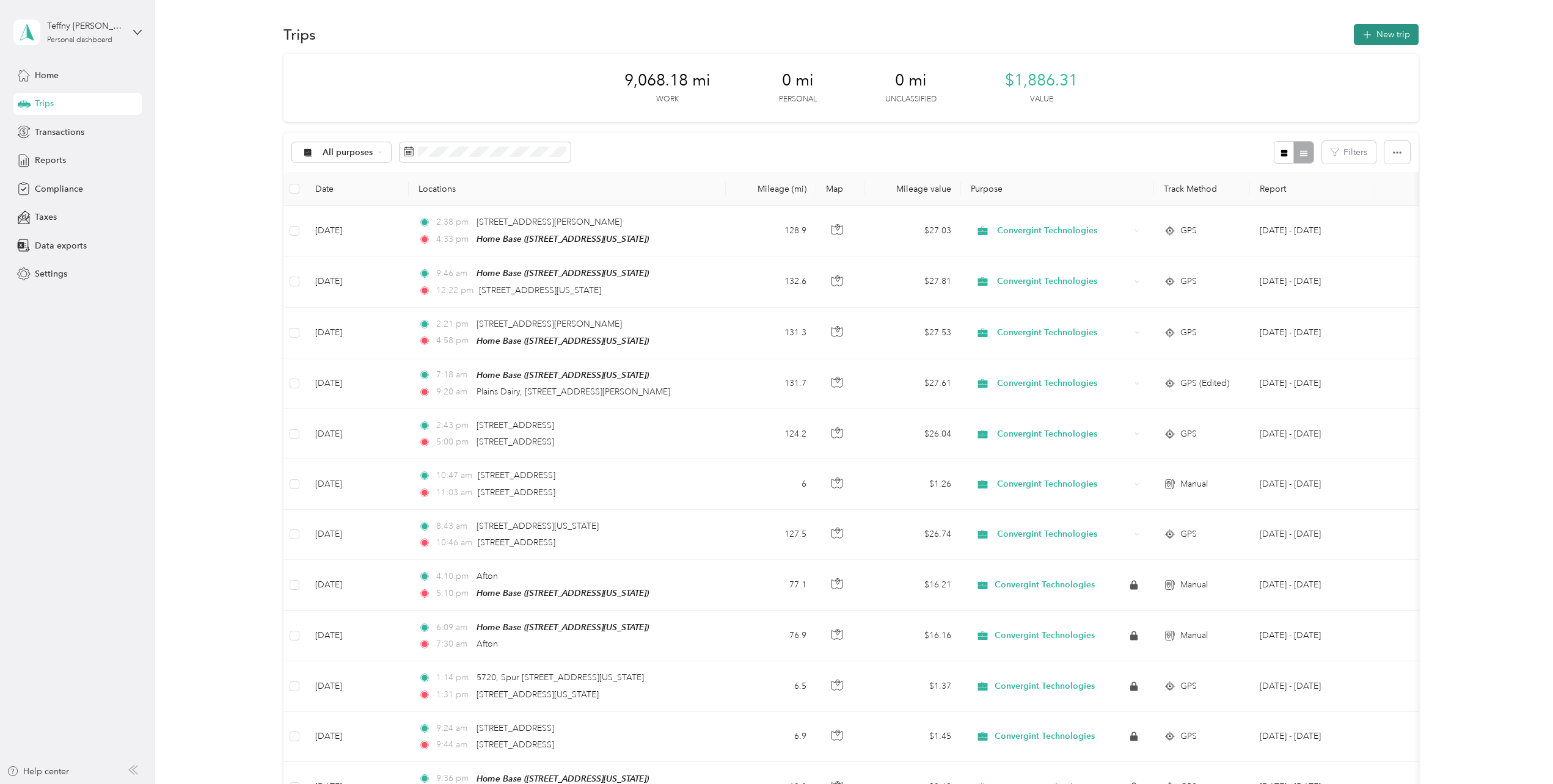
click at [1404, 31] on button "New trip" at bounding box center [1386, 34] width 65 height 21
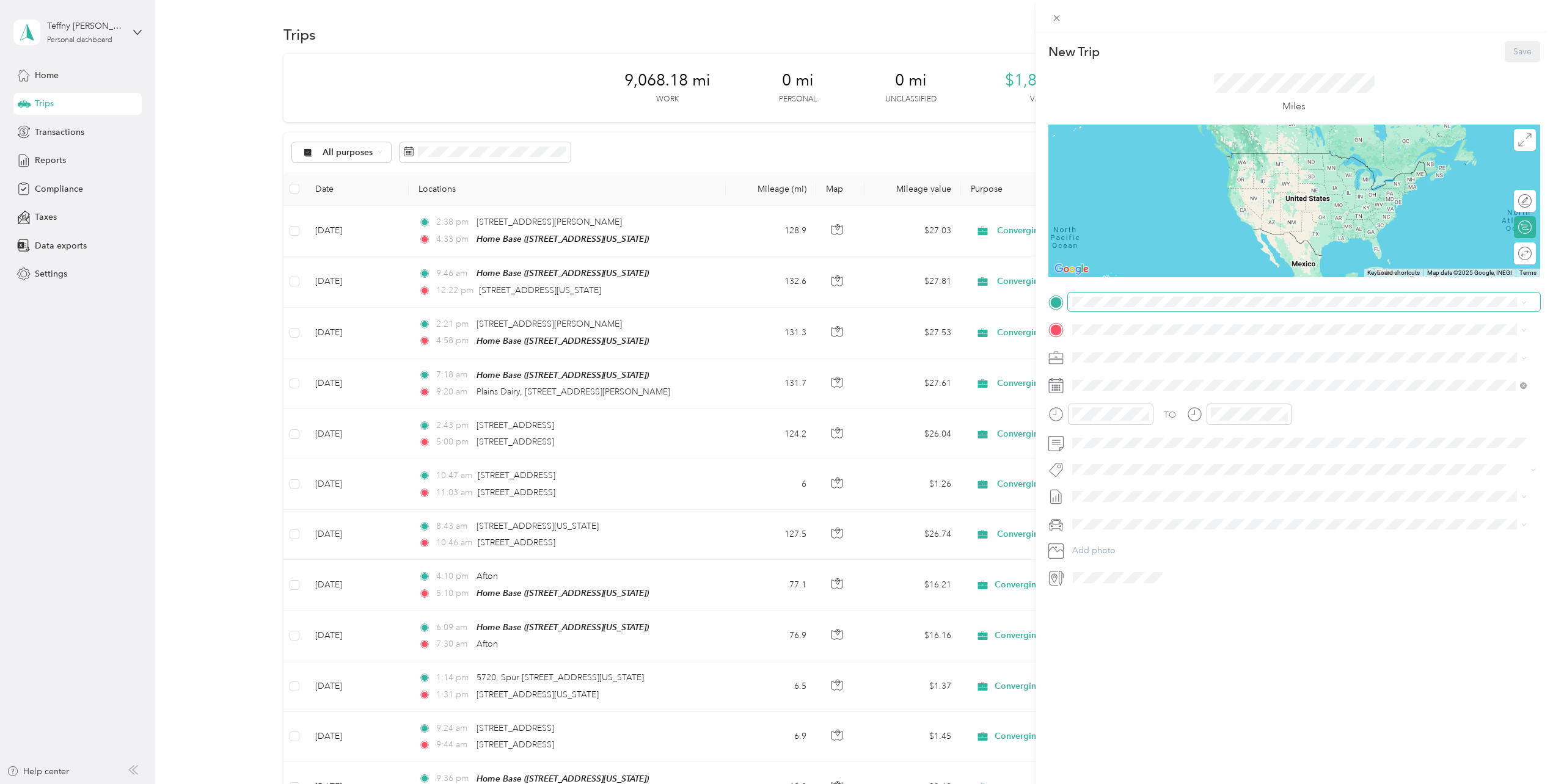
click at [1090, 307] on span at bounding box center [1304, 302] width 472 height 19
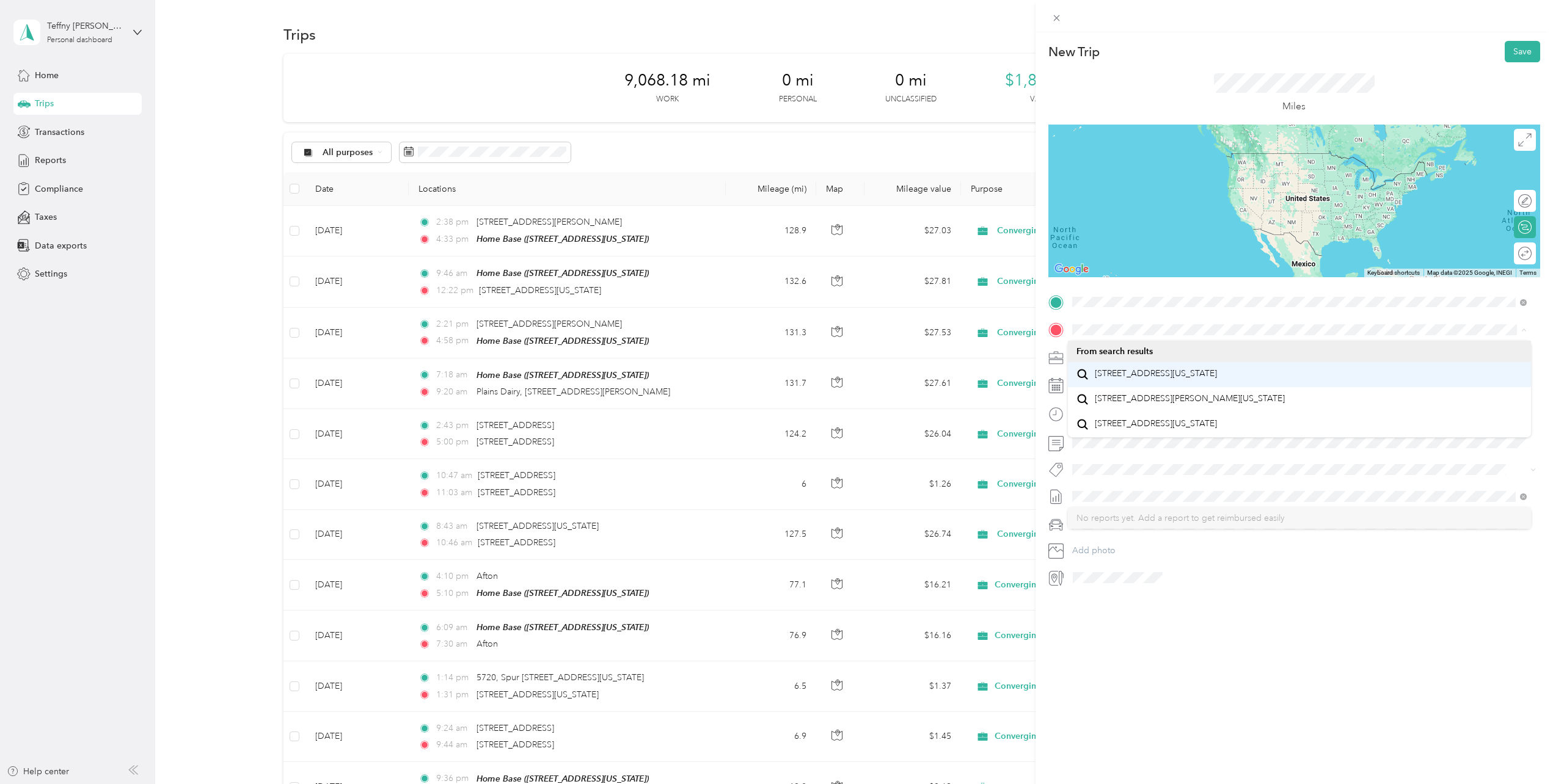
click at [1139, 379] on span "720 South Tyler Street Amarillo, Texas 79101, United States" at bounding box center [1156, 373] width 122 height 11
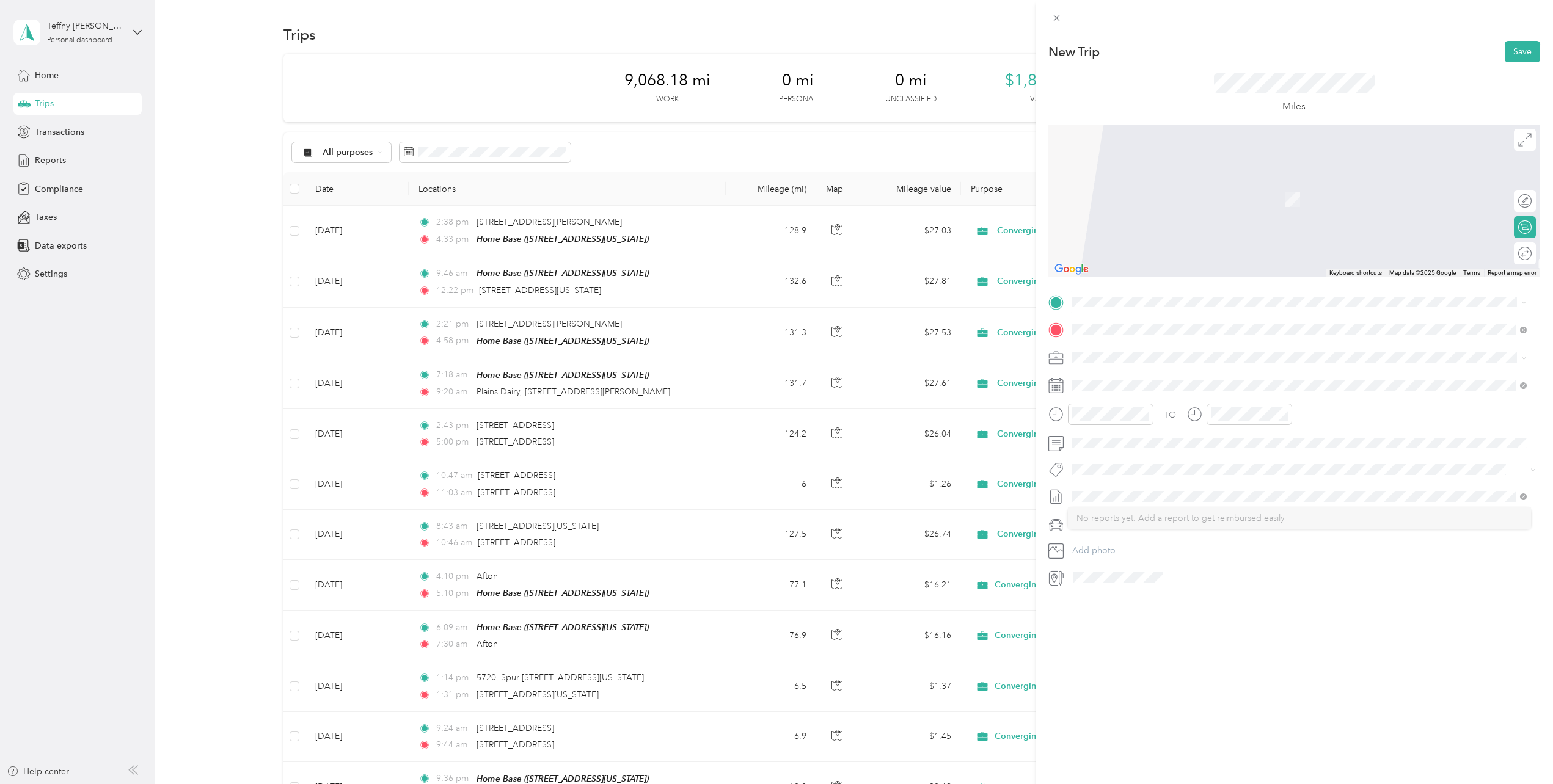
click at [1122, 342] on span "720 South Tyler Street Midland, Texas 79701, United States" at bounding box center [1156, 343] width 122 height 11
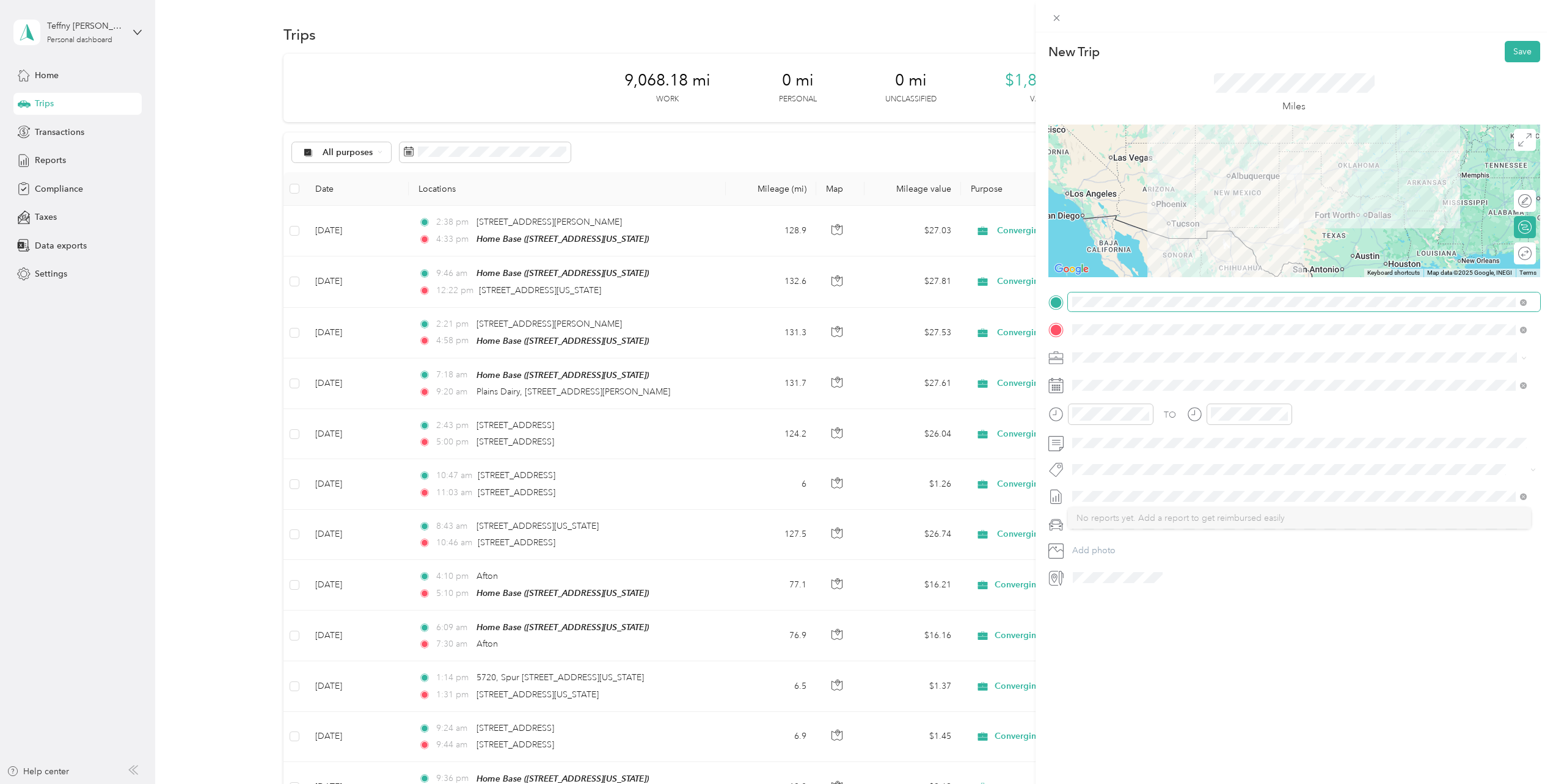
click at [1161, 309] on span at bounding box center [1304, 302] width 472 height 19
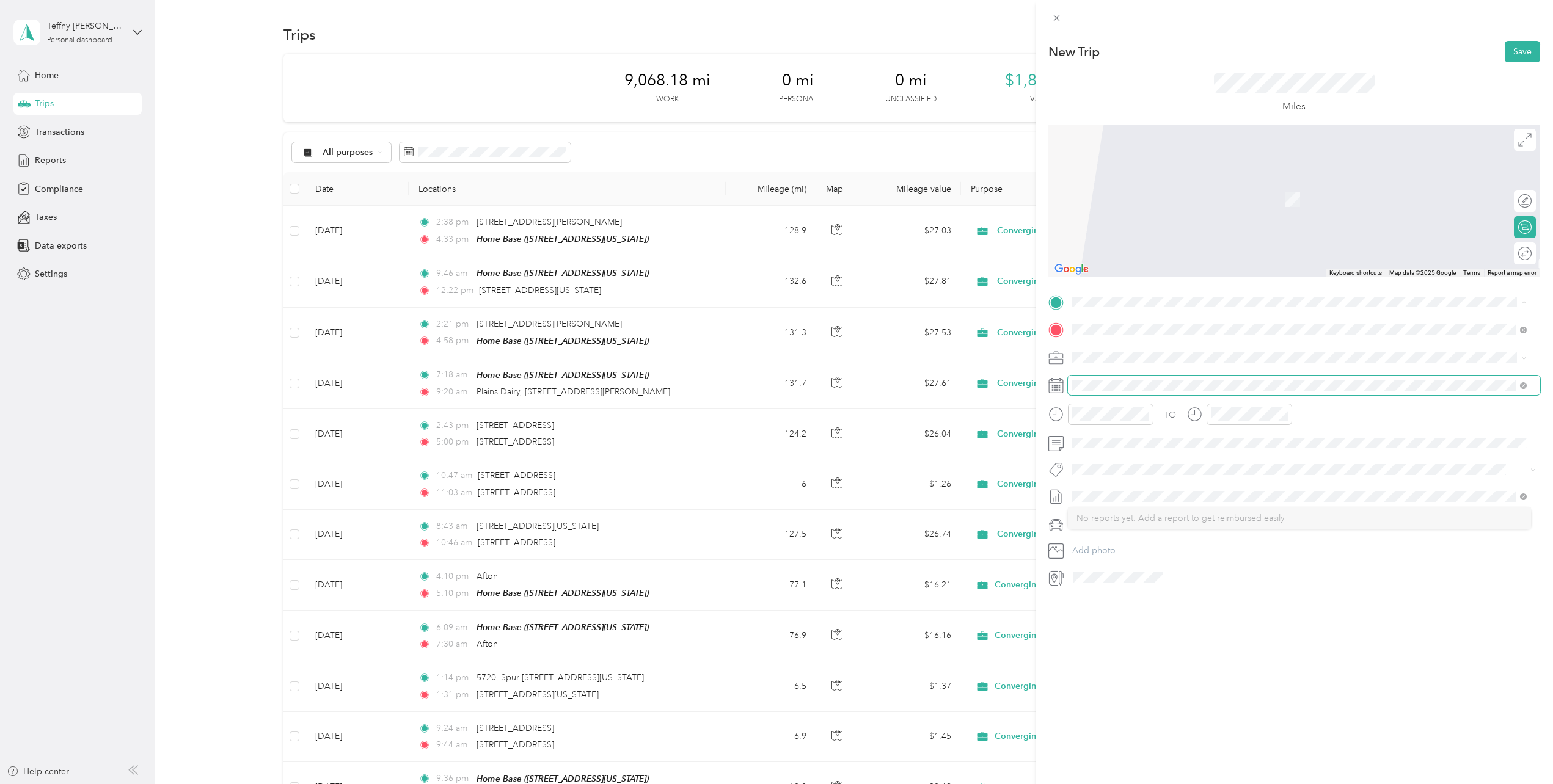
click at [1077, 783] on div "New Trip Save This trip cannot be edited because it is either under review, app…" at bounding box center [773, 784] width 1547 height 0
click at [1102, 457] on icon at bounding box center [1102, 454] width 6 height 11
click at [1133, 519] on div "5" at bounding box center [1129, 517] width 16 height 16
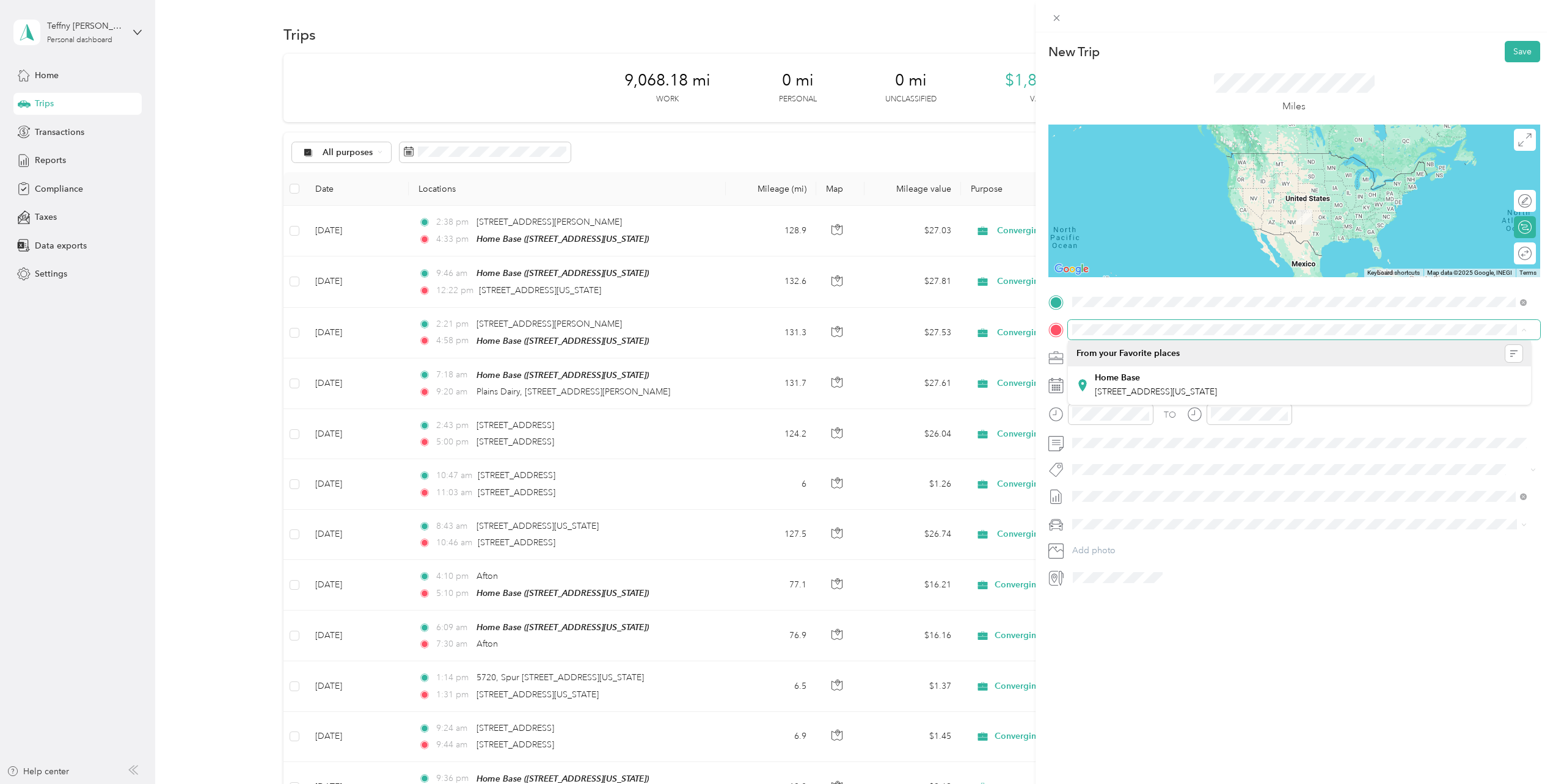
click at [1104, 352] on span "720 South Tyler Street Amarillo, Texas 79101, United States" at bounding box center [1156, 346] width 122 height 11
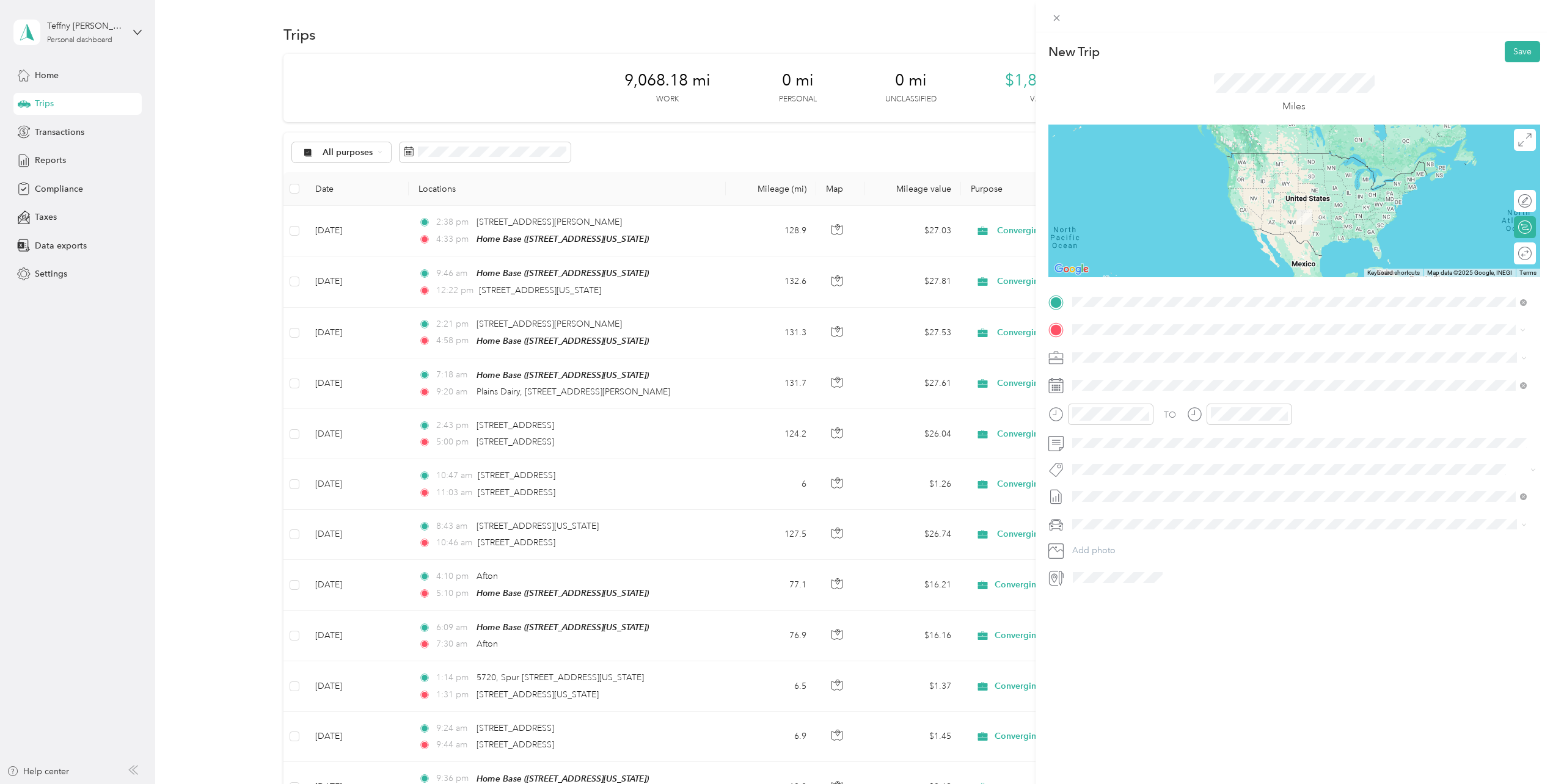
click at [1123, 378] on span "8378 Canyon Drive Amarillo, Texas 79110, United States" at bounding box center [1156, 373] width 122 height 11
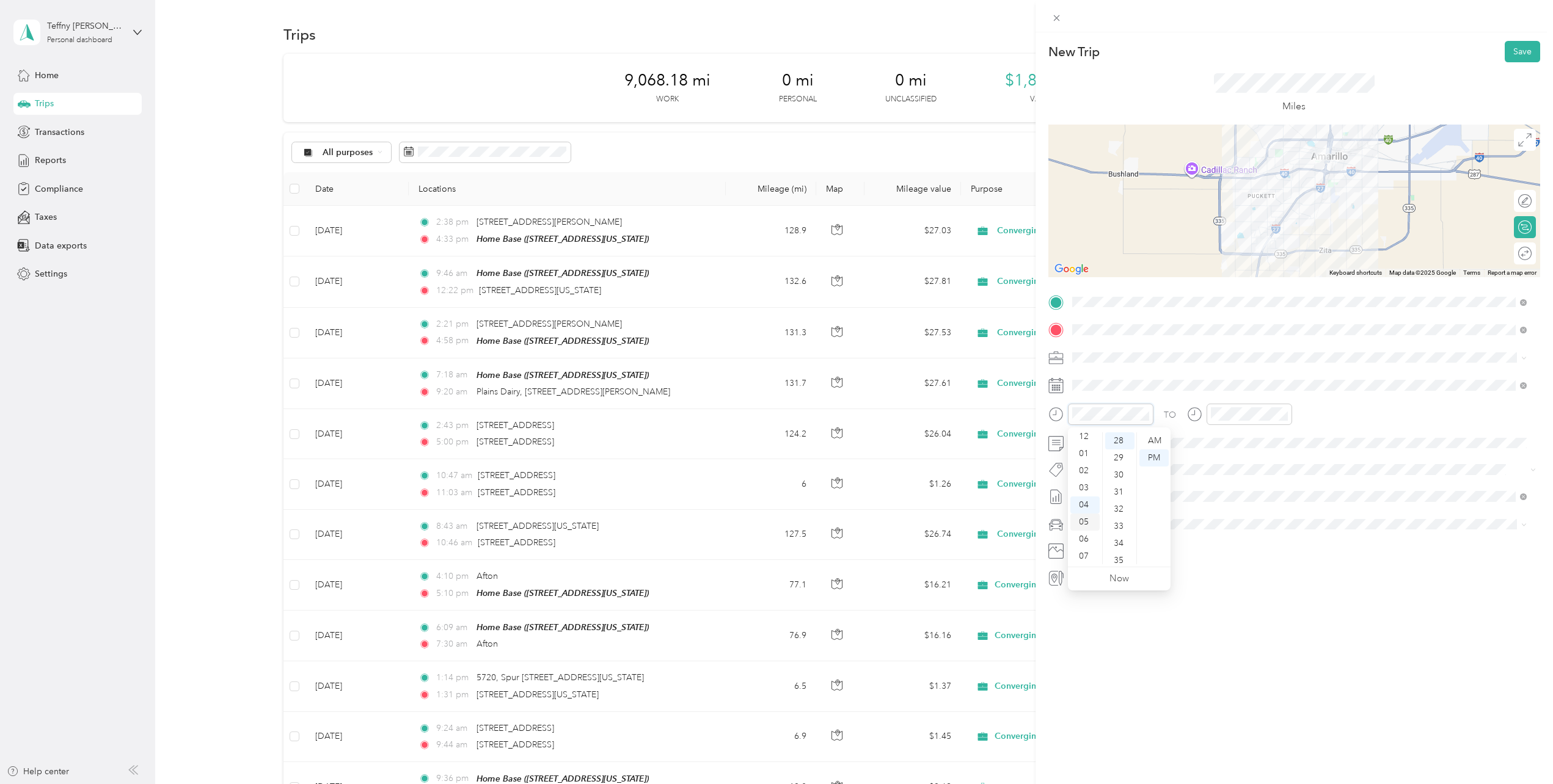
scroll to position [0, 0]
click at [1085, 459] on div "01" at bounding box center [1085, 458] width 29 height 17
click at [1119, 444] on div "28" at bounding box center [1119, 441] width 29 height 17
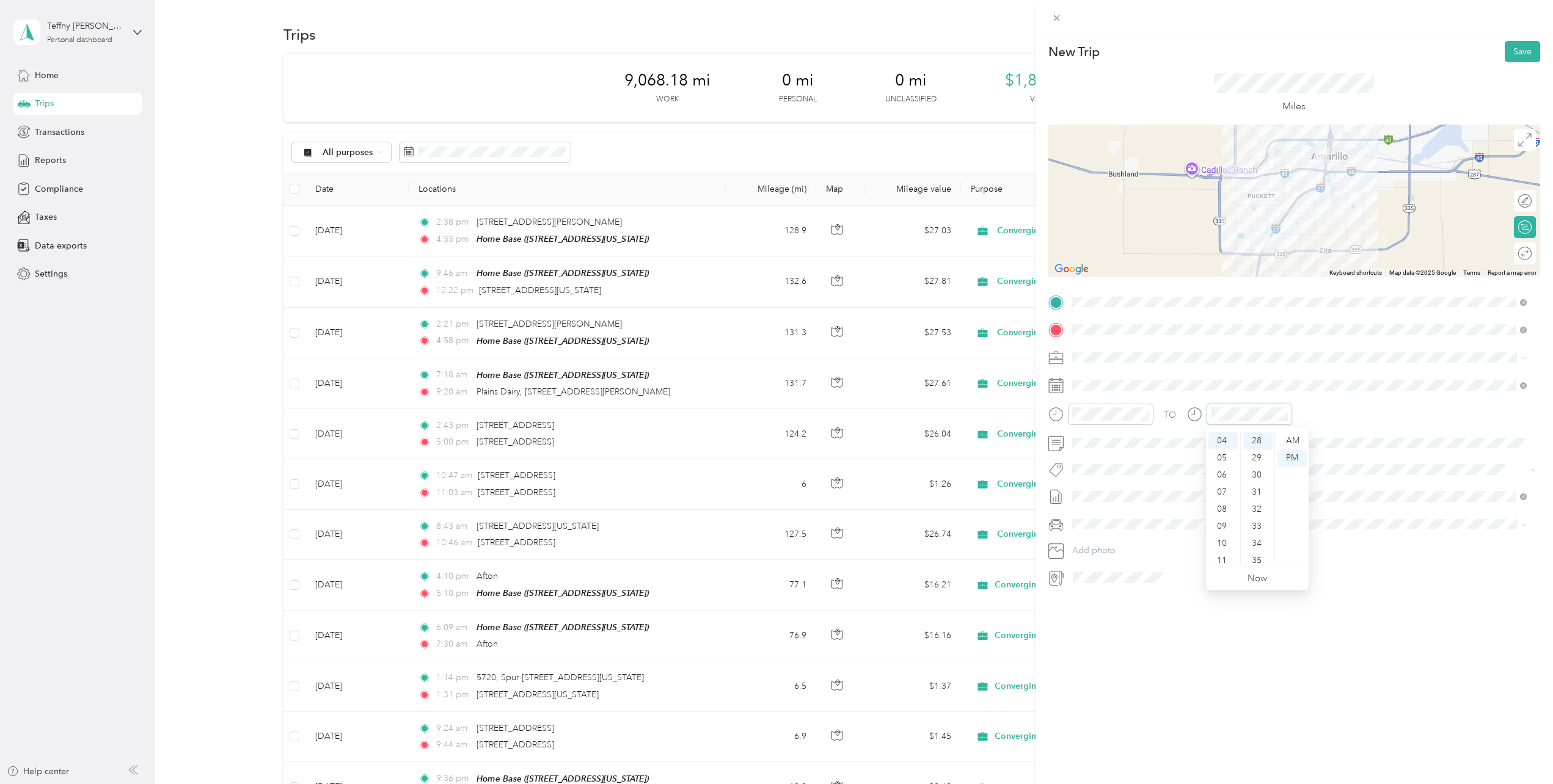
click at [1192, 420] on div at bounding box center [1240, 414] width 105 height 21
click at [1225, 457] on div "02" at bounding box center [1223, 455] width 29 height 17
click at [1259, 556] on div "42" at bounding box center [1257, 558] width 29 height 17
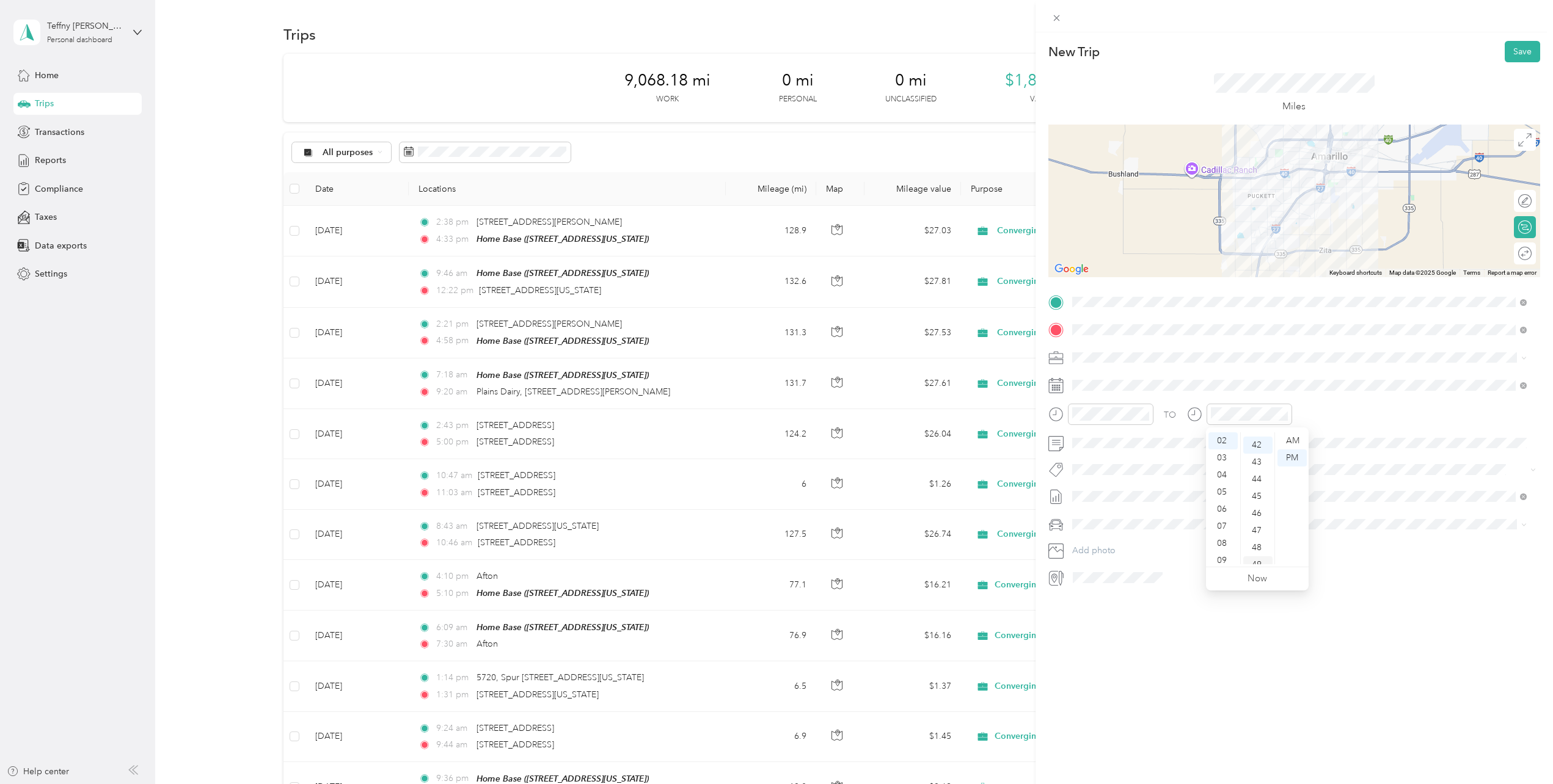
scroll to position [718, 0]
click at [1143, 536] on span "Aug 1 - 31, 2025 Draft" at bounding box center [1299, 536] width 446 height 11
click at [1109, 544] on span "Nissan Murano" at bounding box center [1105, 546] width 58 height 10
click at [1215, 648] on div "New Trip Save This trip cannot be edited because it is either under review, app…" at bounding box center [1294, 424] width 518 height 784
click at [1505, 56] on button "Save" at bounding box center [1523, 51] width 36 height 21
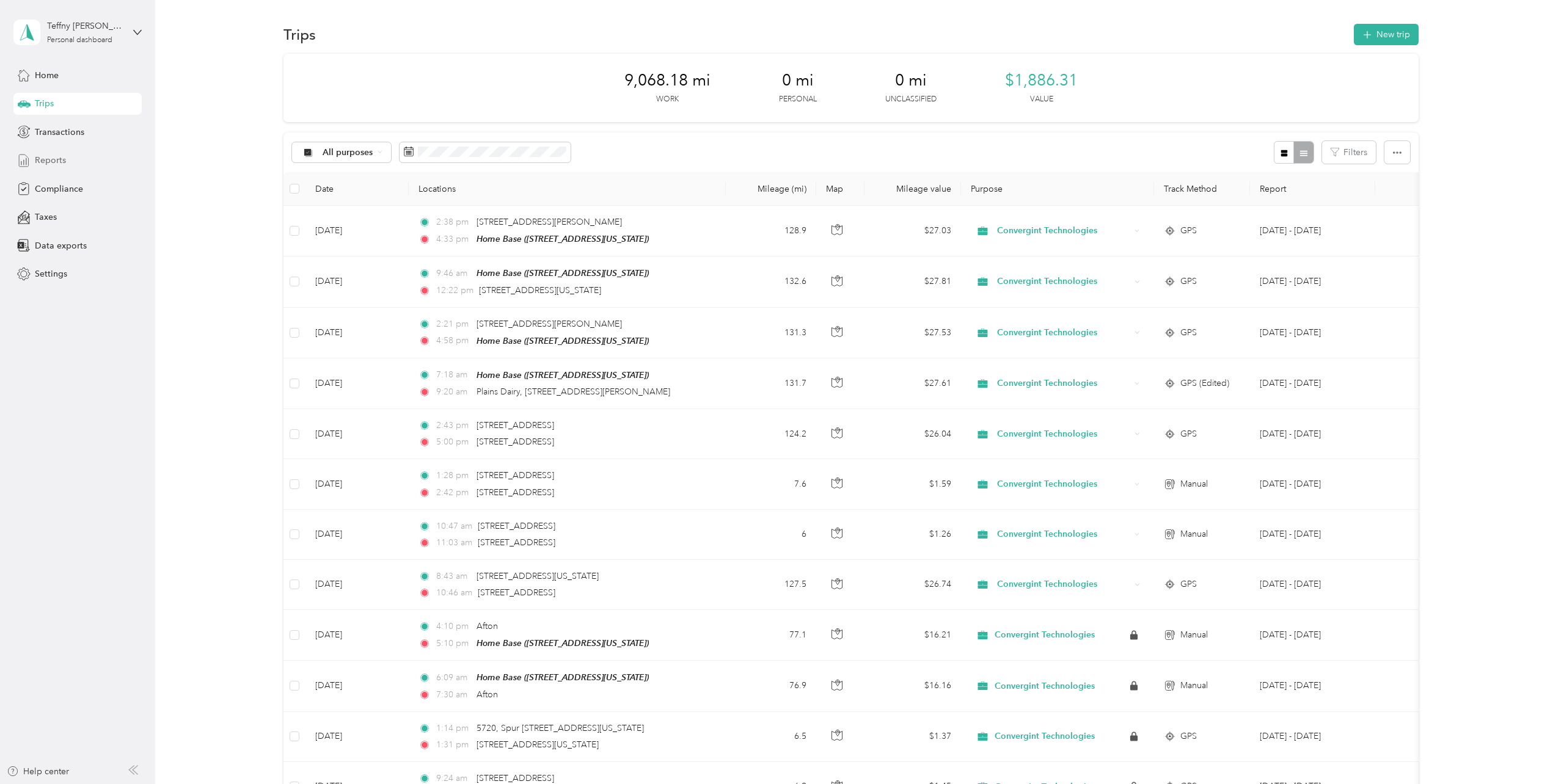
click at [49, 158] on span "Reports" at bounding box center [50, 160] width 31 height 13
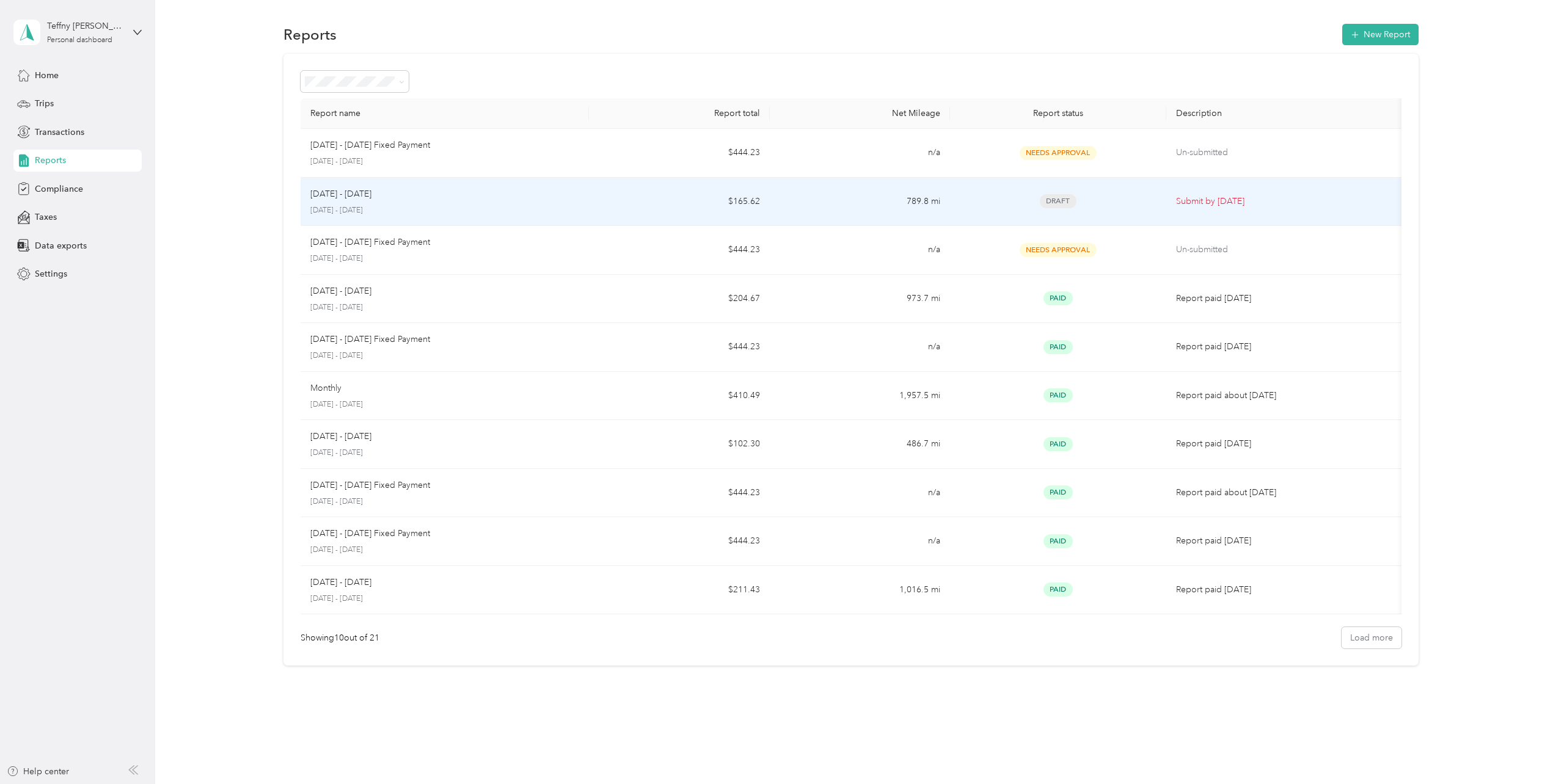
click at [355, 212] on p "August 1 - 31, 2025" at bounding box center [445, 210] width 269 height 11
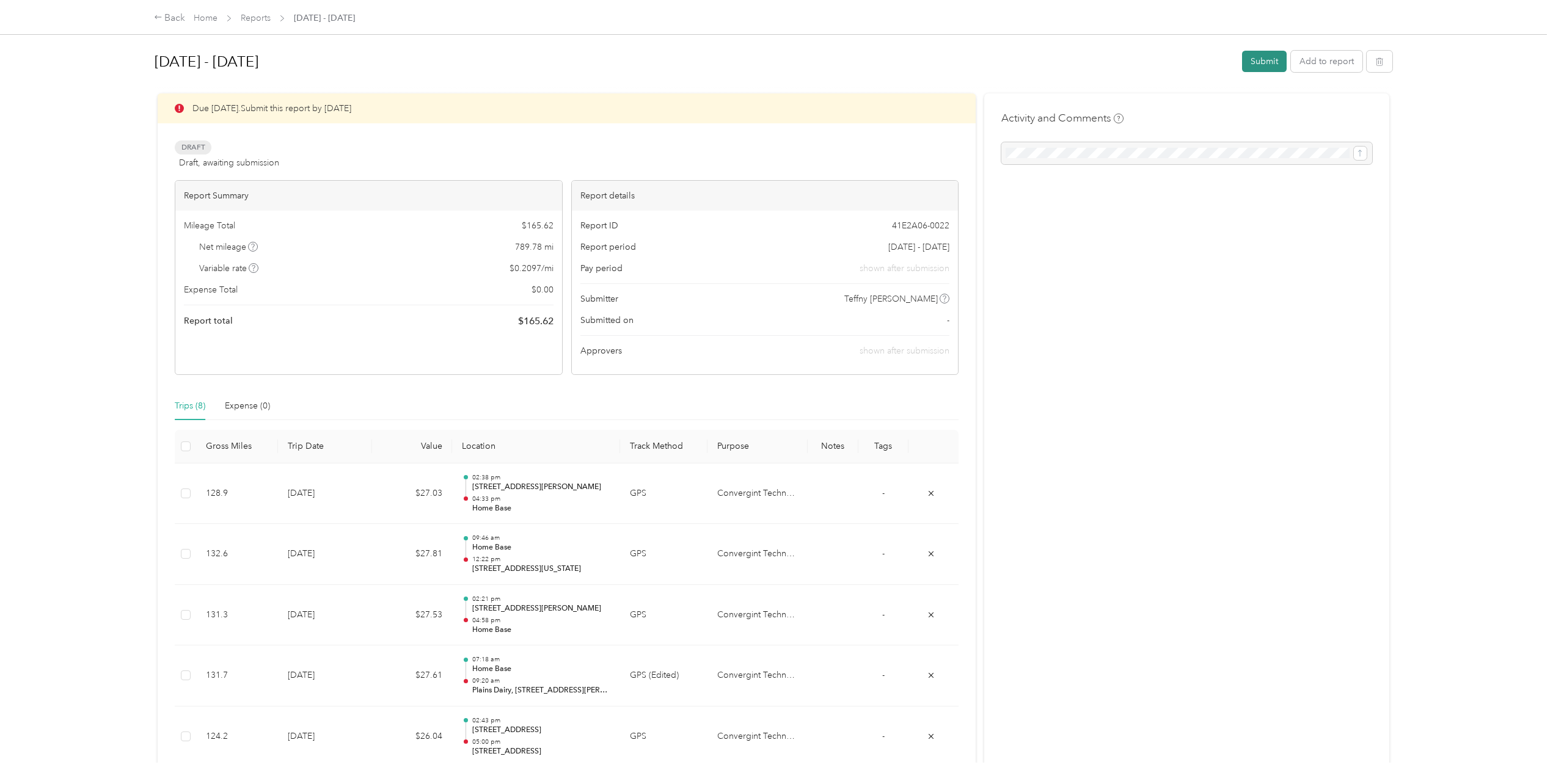
click at [1262, 63] on button "Submit" at bounding box center [1264, 61] width 45 height 21
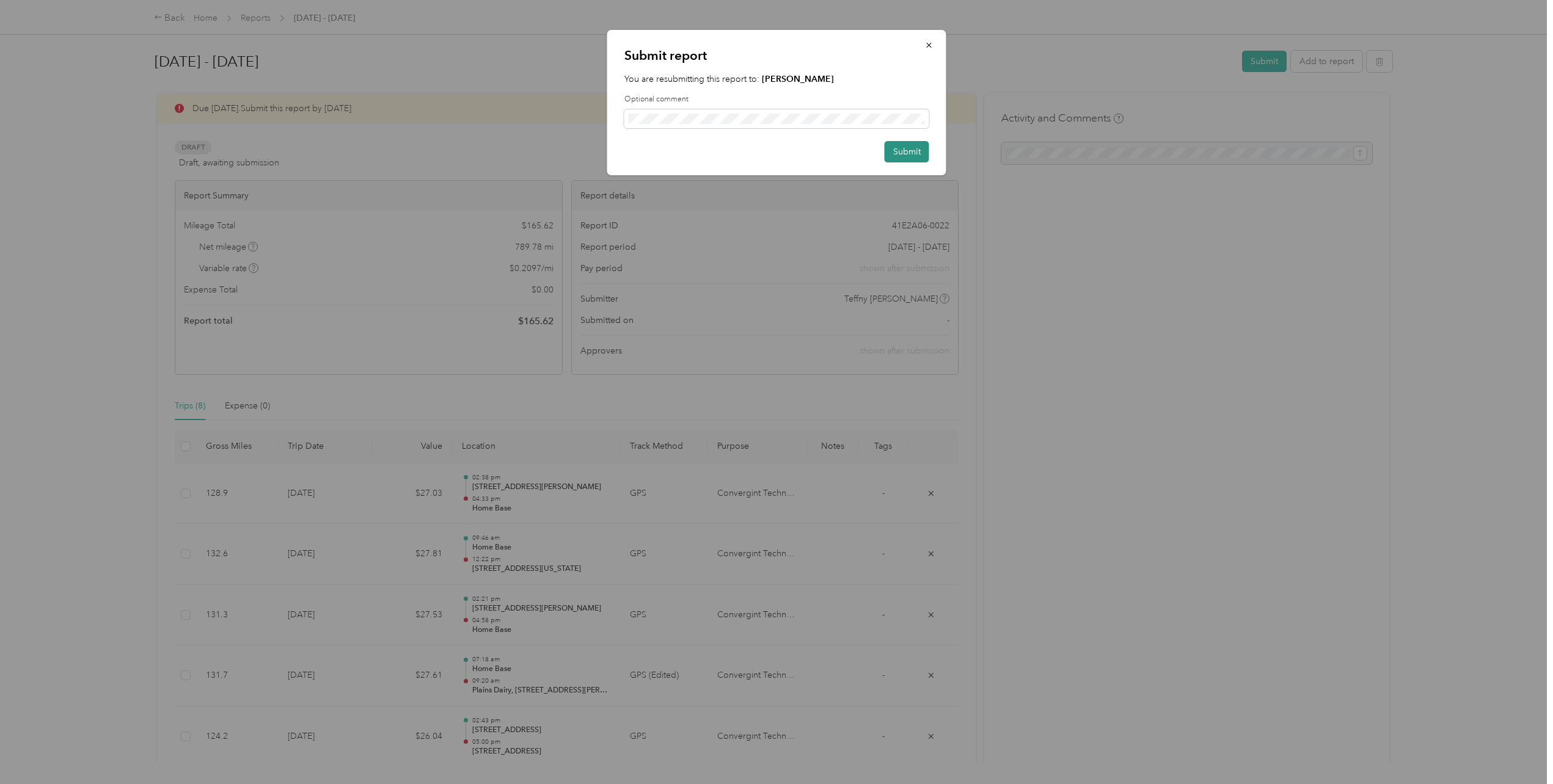
click at [903, 155] on button "Submit" at bounding box center [907, 151] width 45 height 21
